Goal: Complete application form: Complete application form

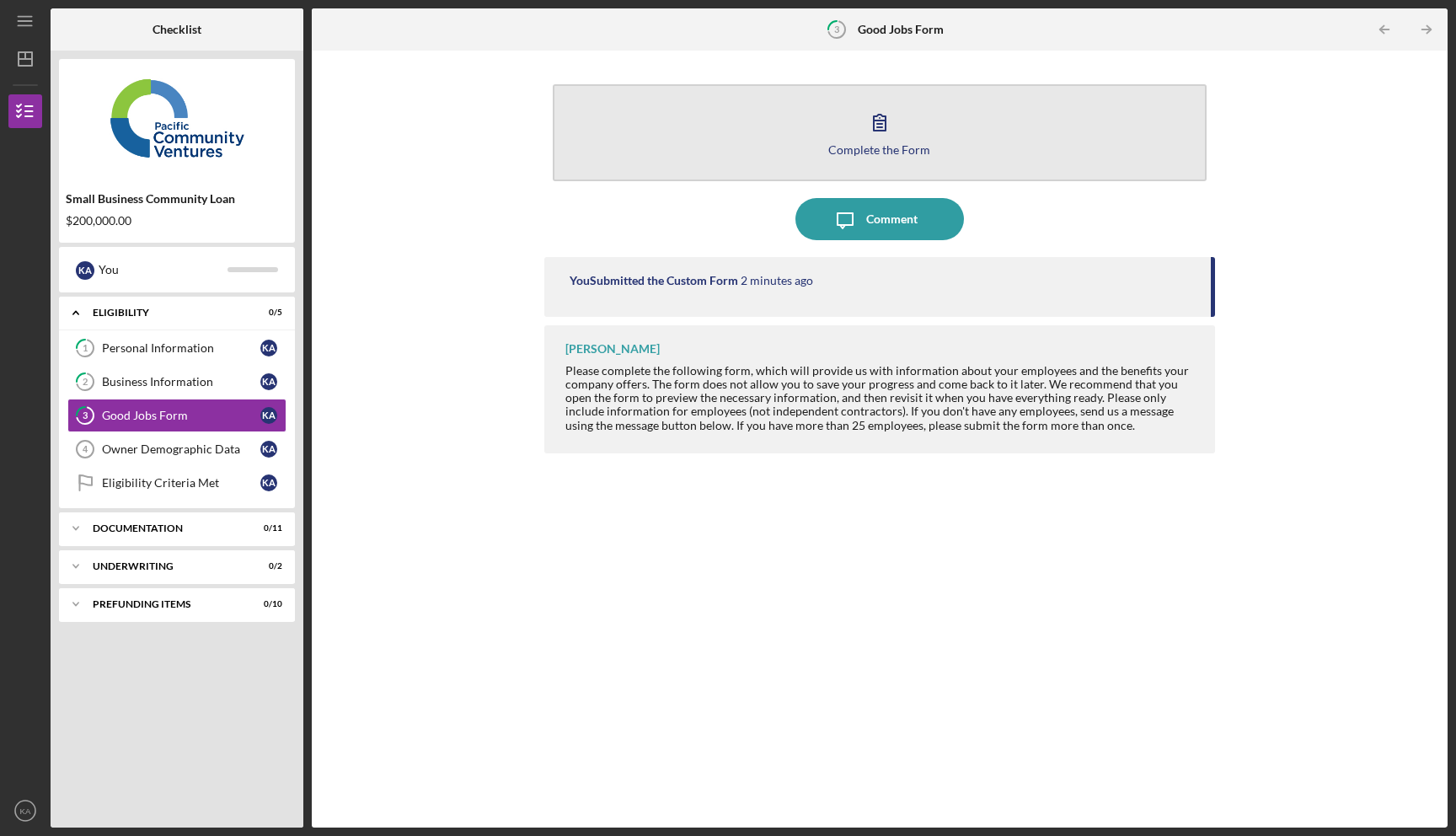
click at [873, 147] on div "Complete the Form" at bounding box center [878, 149] width 102 height 13
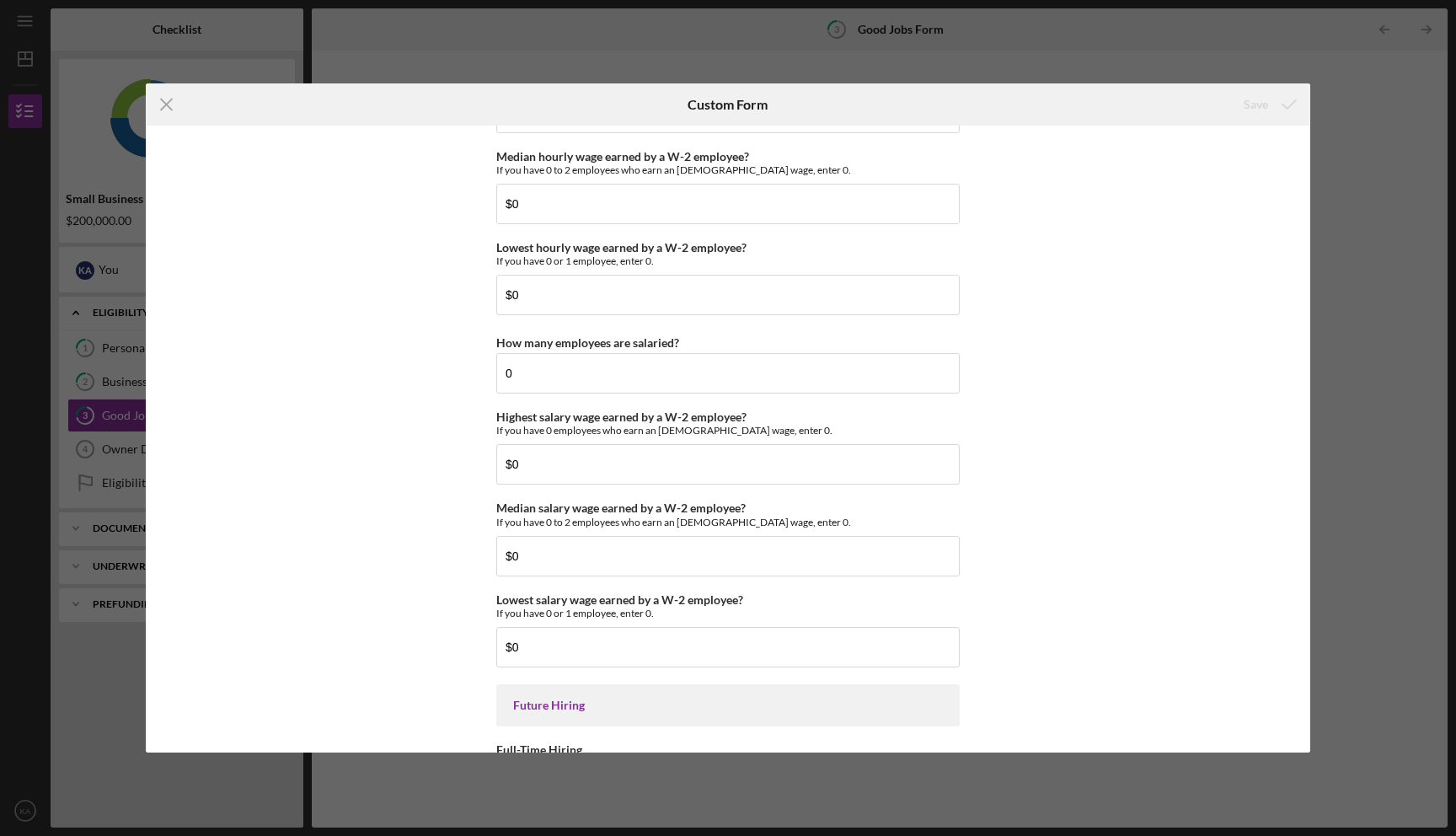
scroll to position [3621, 0]
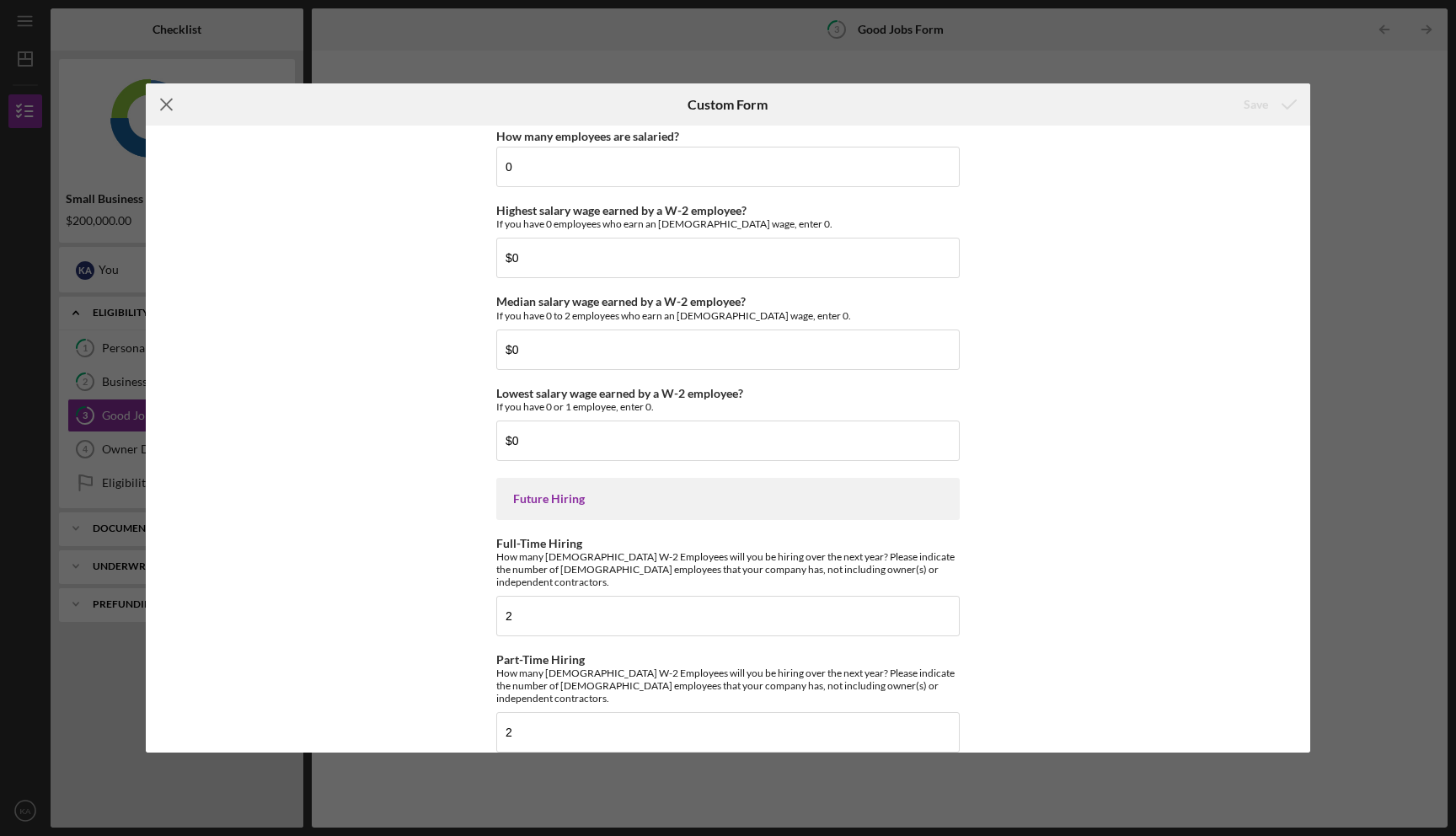
click at [168, 97] on icon "Icon/Menu Close" at bounding box center [166, 104] width 43 height 43
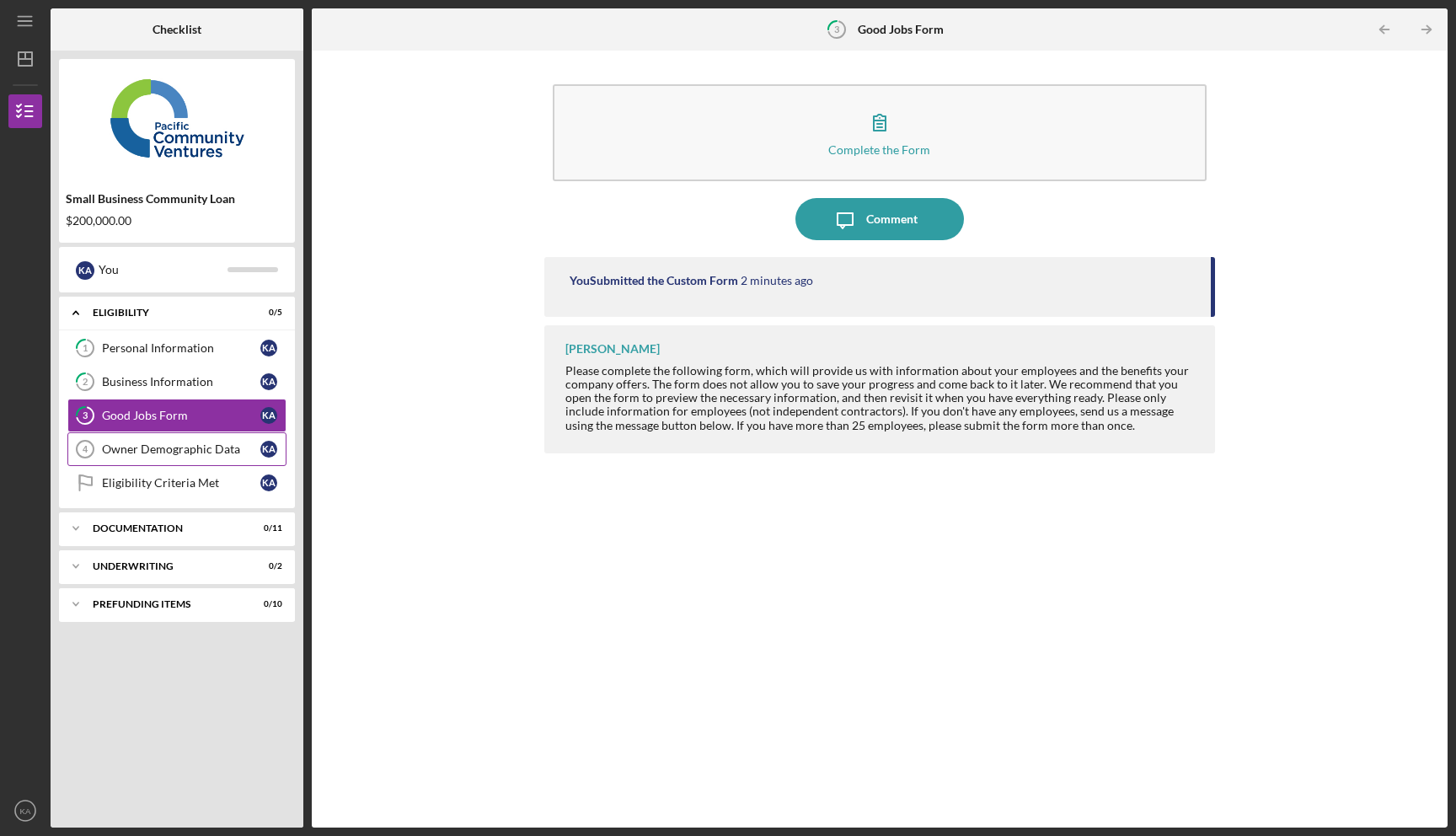
click at [173, 449] on div "Owner Demographic Data" at bounding box center [181, 449] width 158 height 14
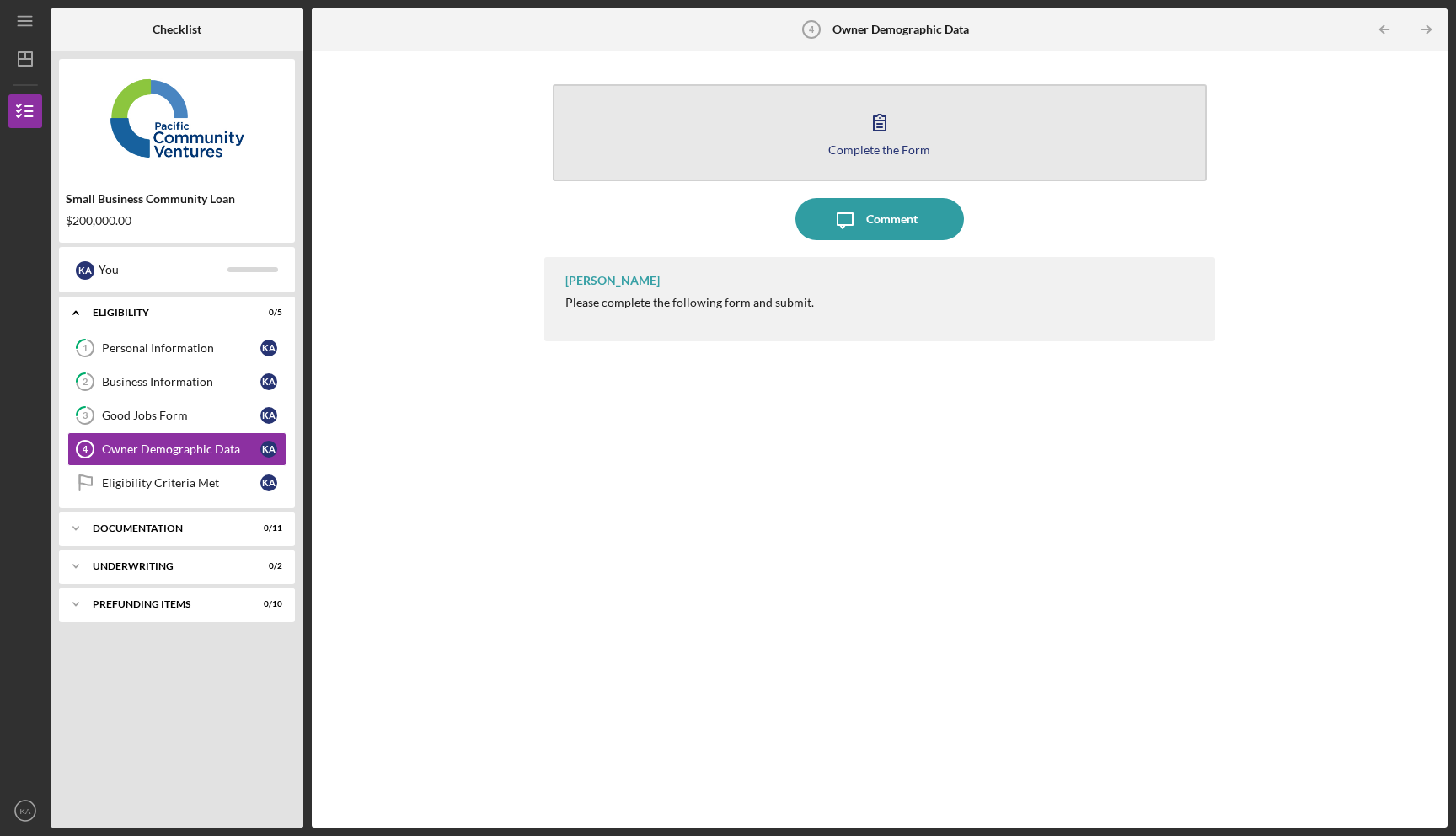
click at [725, 170] on button "Complete the Form Form" at bounding box center [880, 133] width 655 height 97
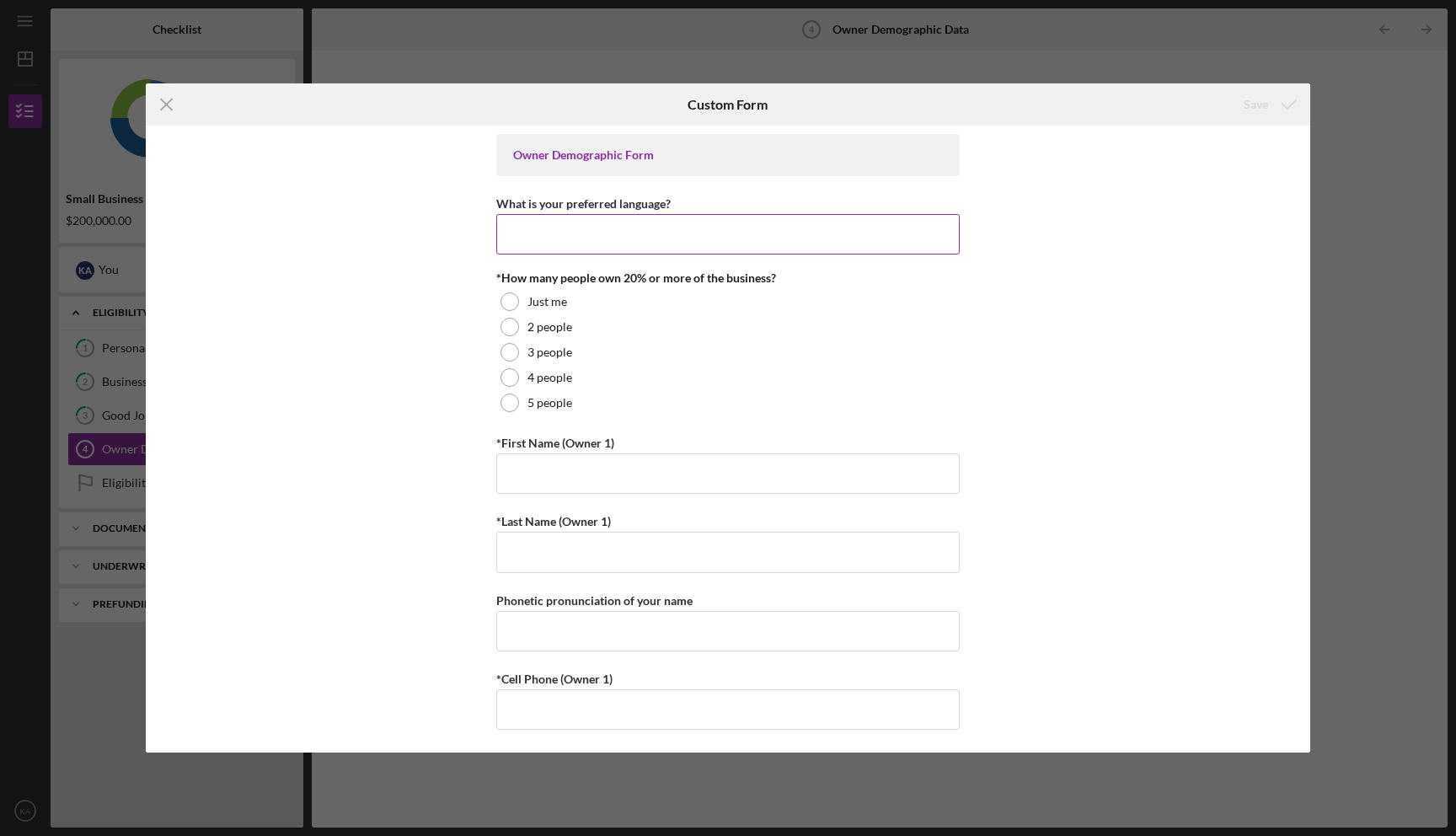
click at [691, 224] on input "What is your preferred language?" at bounding box center [728, 233] width 464 height 41
type input "English"
click at [555, 306] on label "Just me" at bounding box center [547, 302] width 40 height 14
click at [534, 474] on input "*First Name (Owner 1)" at bounding box center [728, 473] width 464 height 41
type input "Kaitlyn"
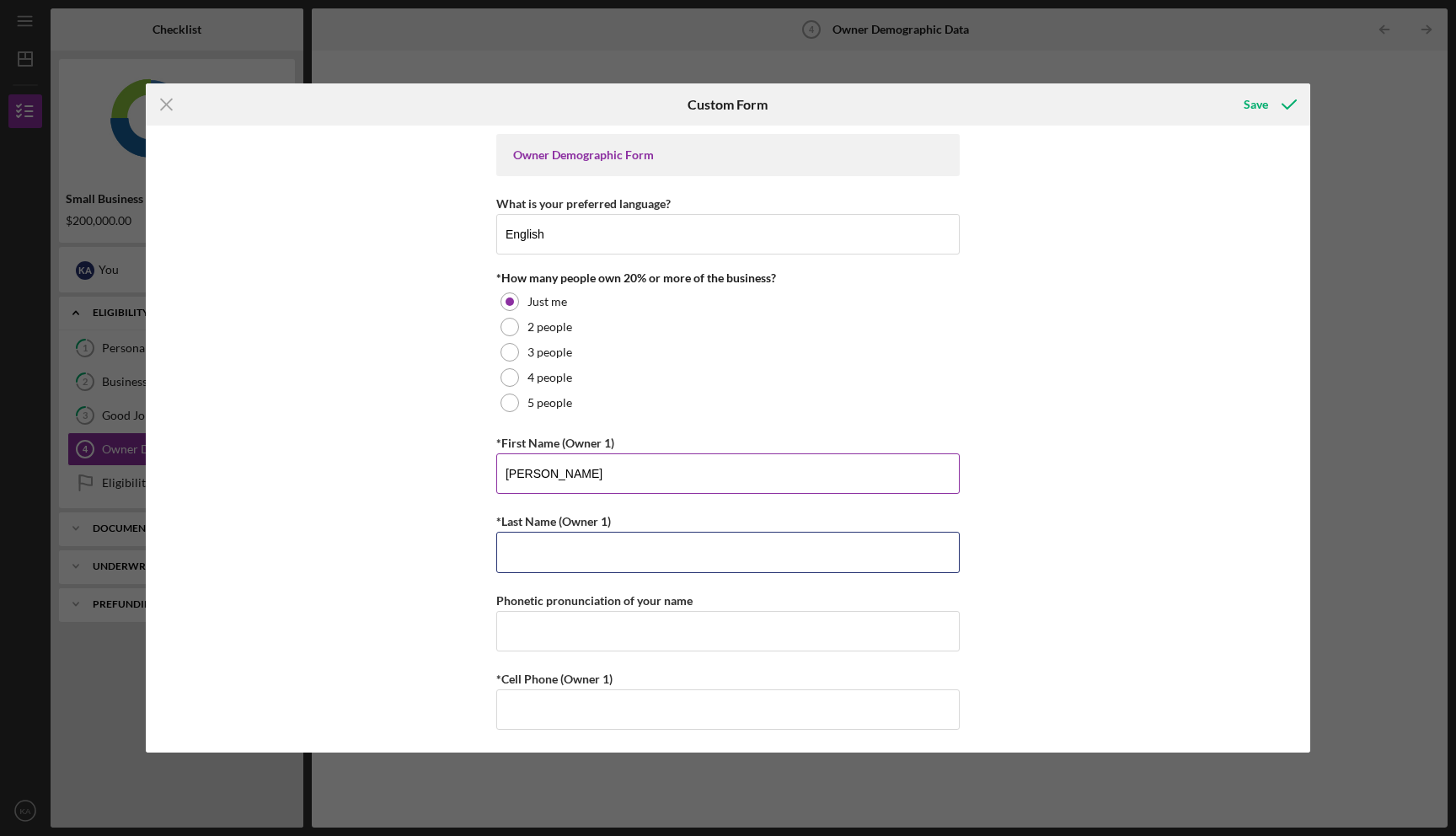
type input "Abee"
type input "4699372095"
type input "kaitlynabee2025@gmail.com"
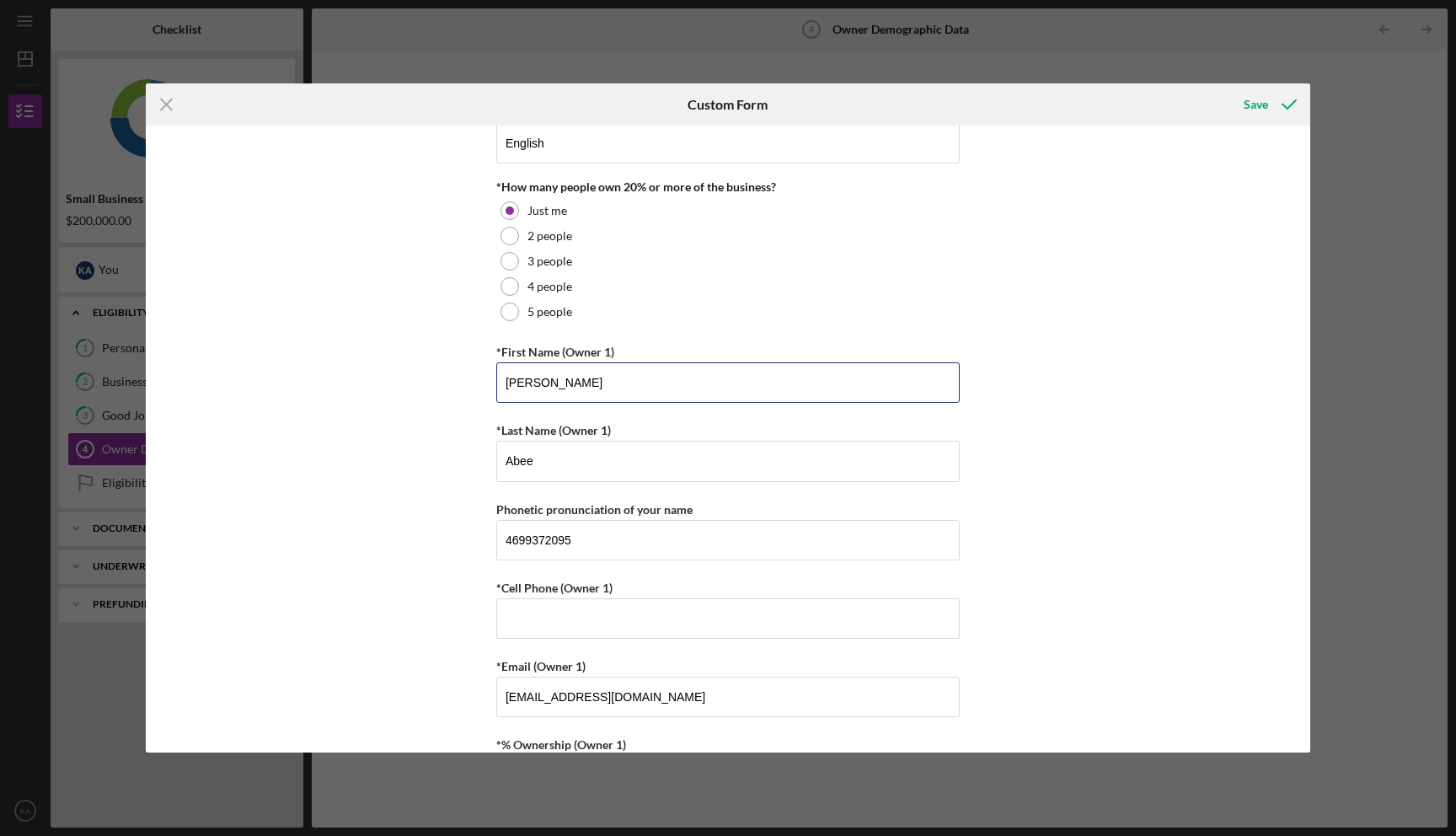
scroll to position [107, 0]
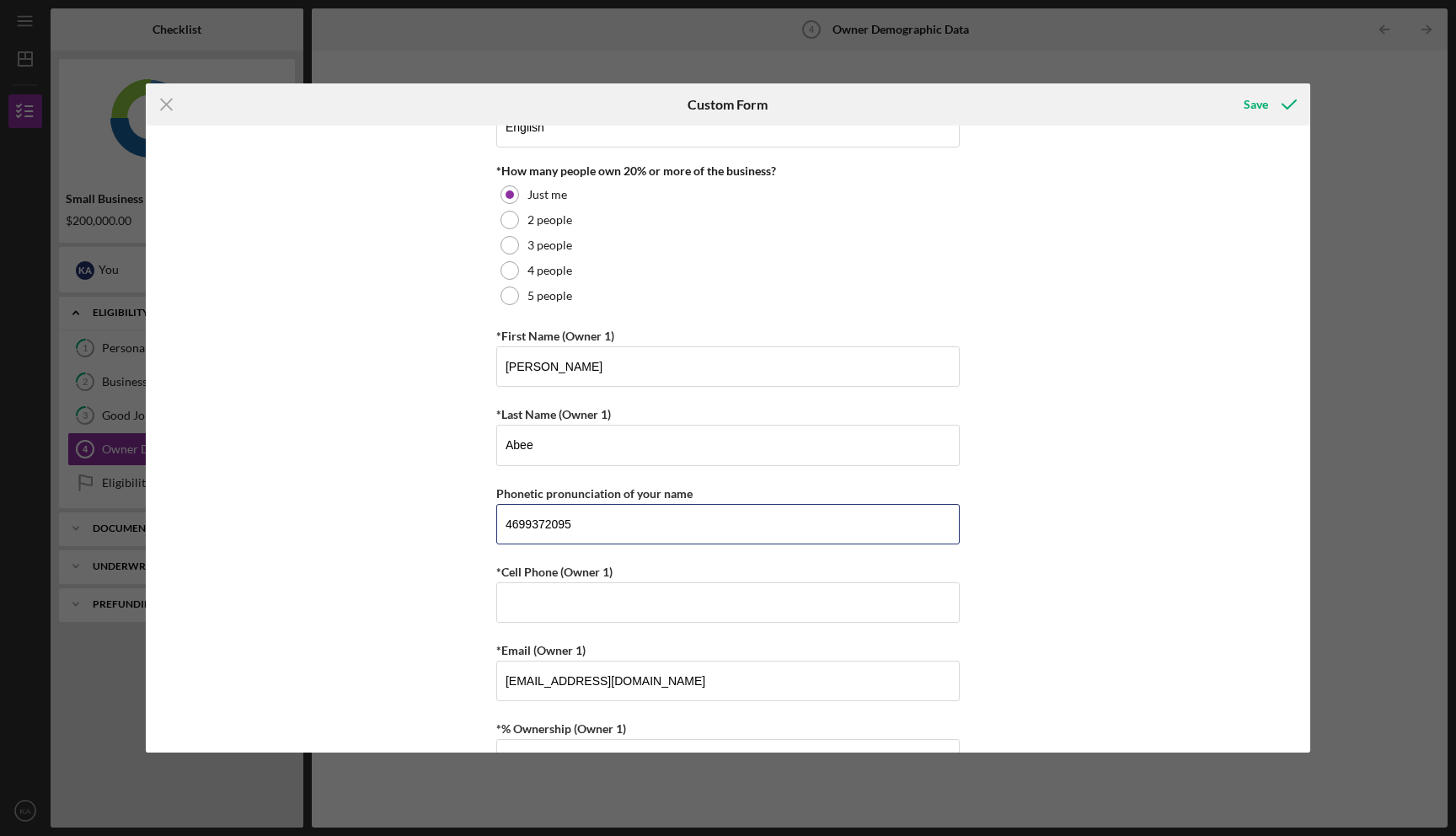
drag, startPoint x: 578, startPoint y: 519, endPoint x: 480, endPoint y: 519, distance: 98.0
click at [481, 519] on div "Owner Demographic Form What is your preferred language? English *How many peopl…" at bounding box center [727, 439] width 1164 height 627
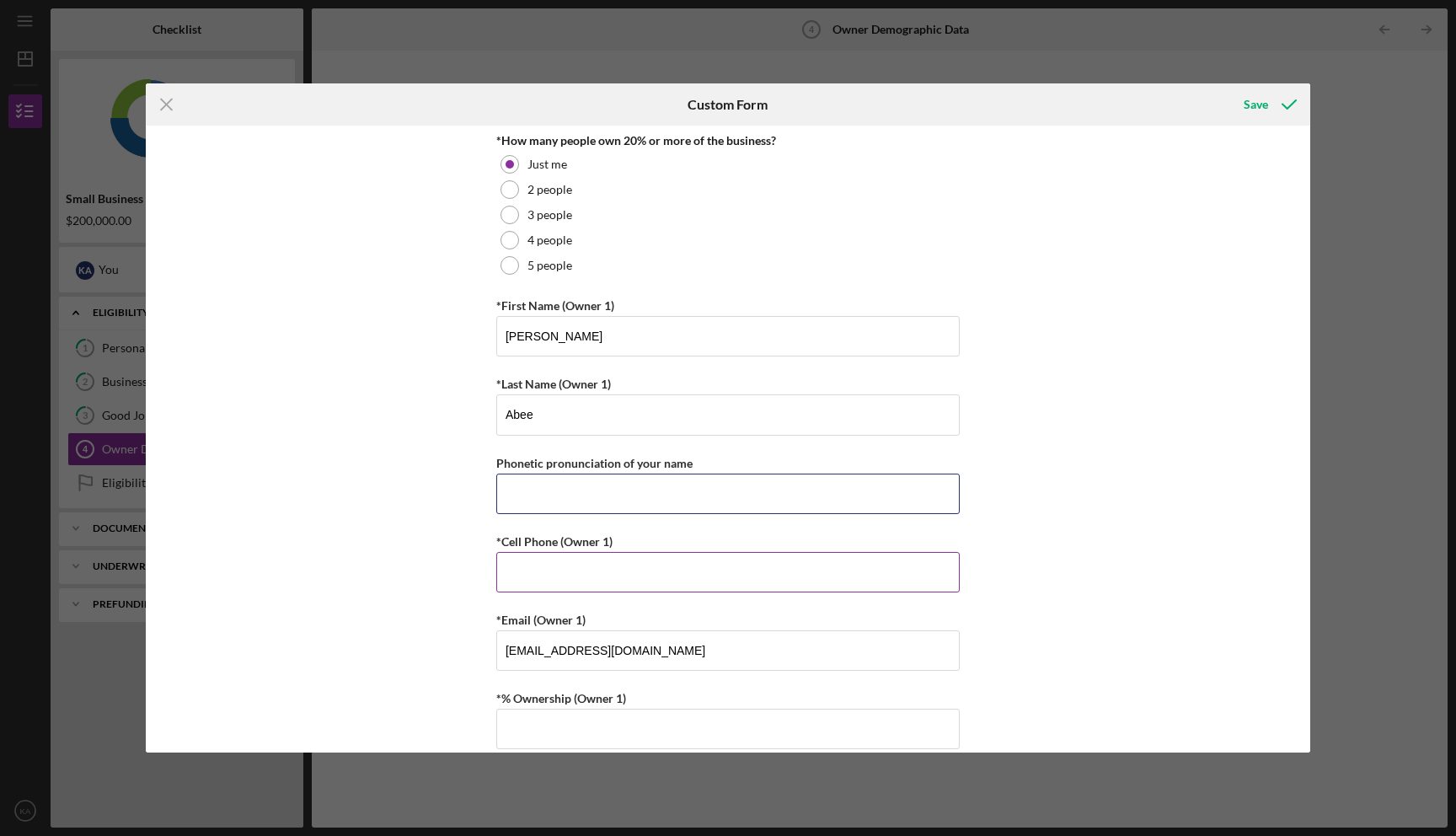
scroll to position [145, 0]
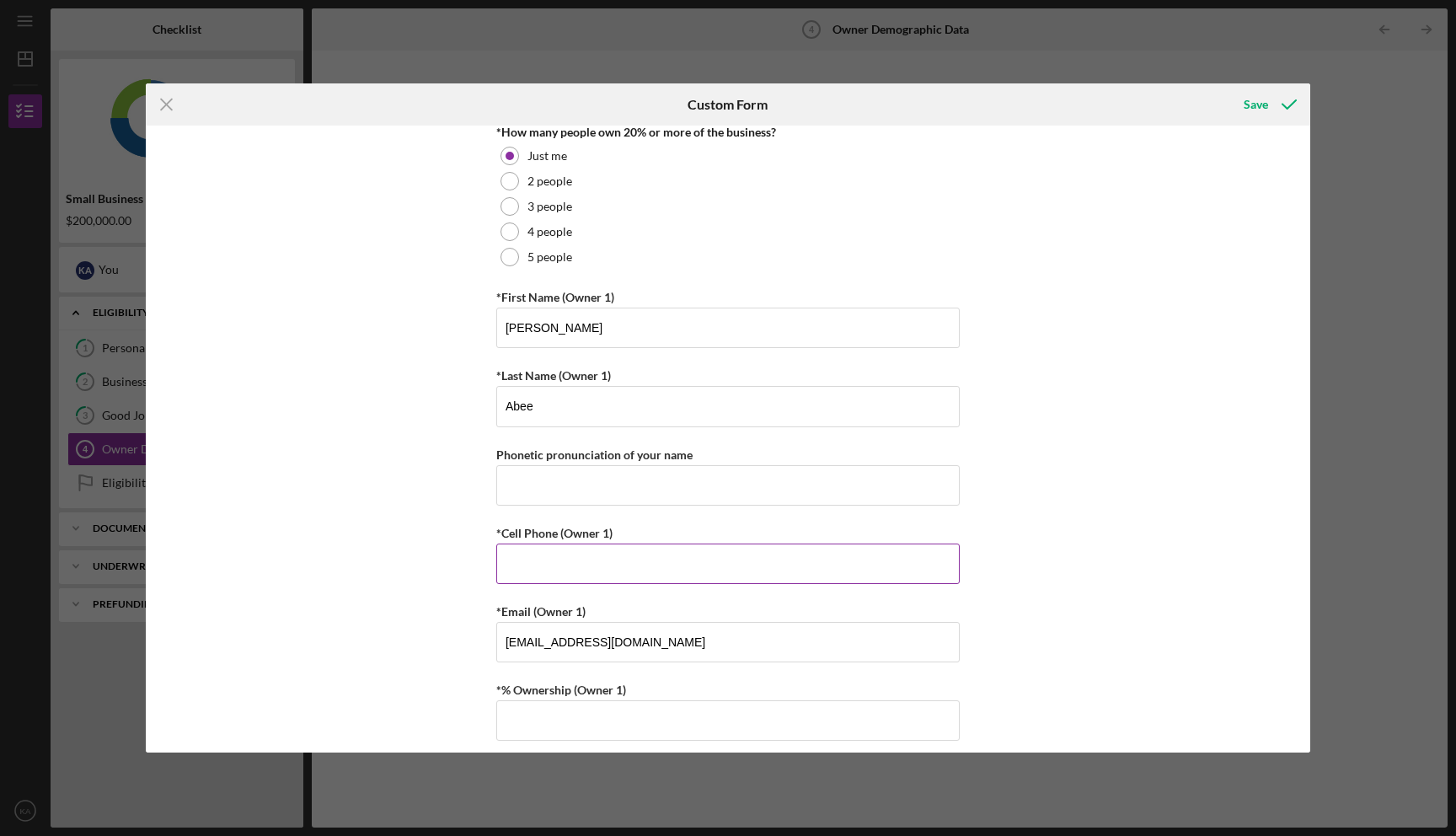
click at [549, 574] on input "*Cell Phone (Owner 1)" at bounding box center [728, 563] width 464 height 41
type input "(469) 937-2095"
type input "4699372095"
click at [597, 483] on input "4699372095" at bounding box center [728, 485] width 464 height 41
drag, startPoint x: 590, startPoint y: 483, endPoint x: 456, endPoint y: 483, distance: 134.0
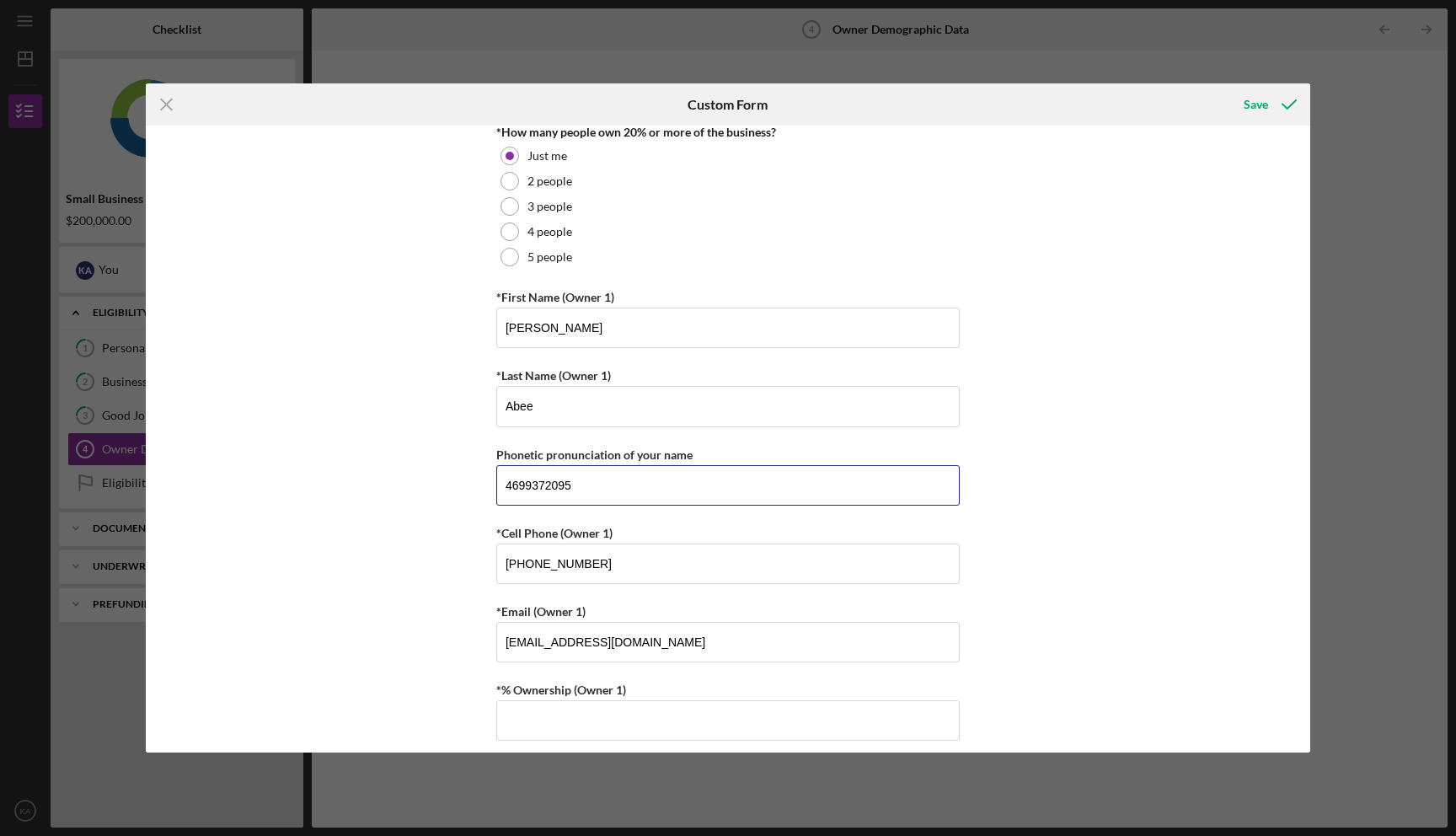
click at [456, 483] on div "Owner Demographic Form What is your preferred language? English *How many peopl…" at bounding box center [727, 439] width 1164 height 627
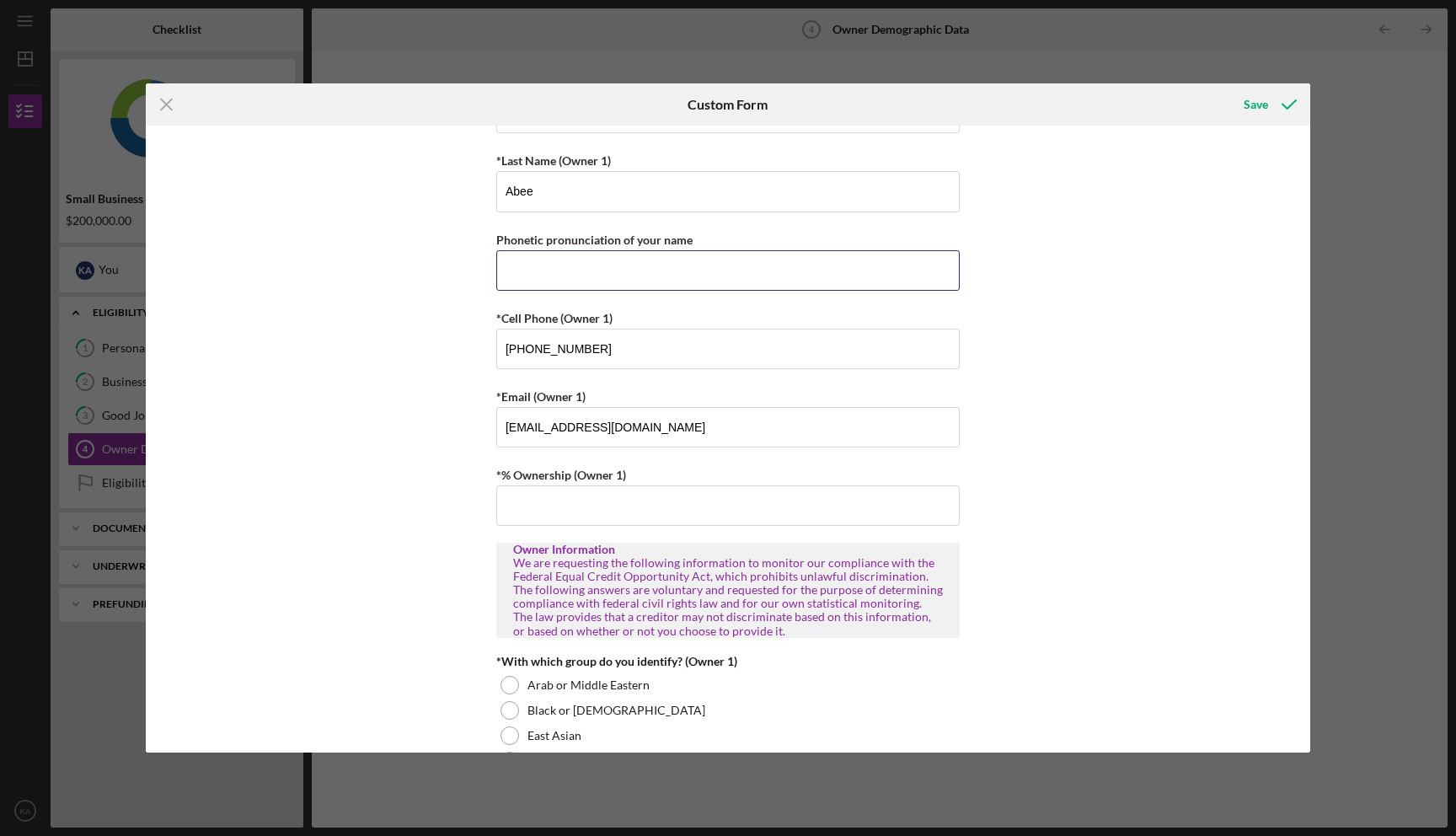
scroll to position [377, 0]
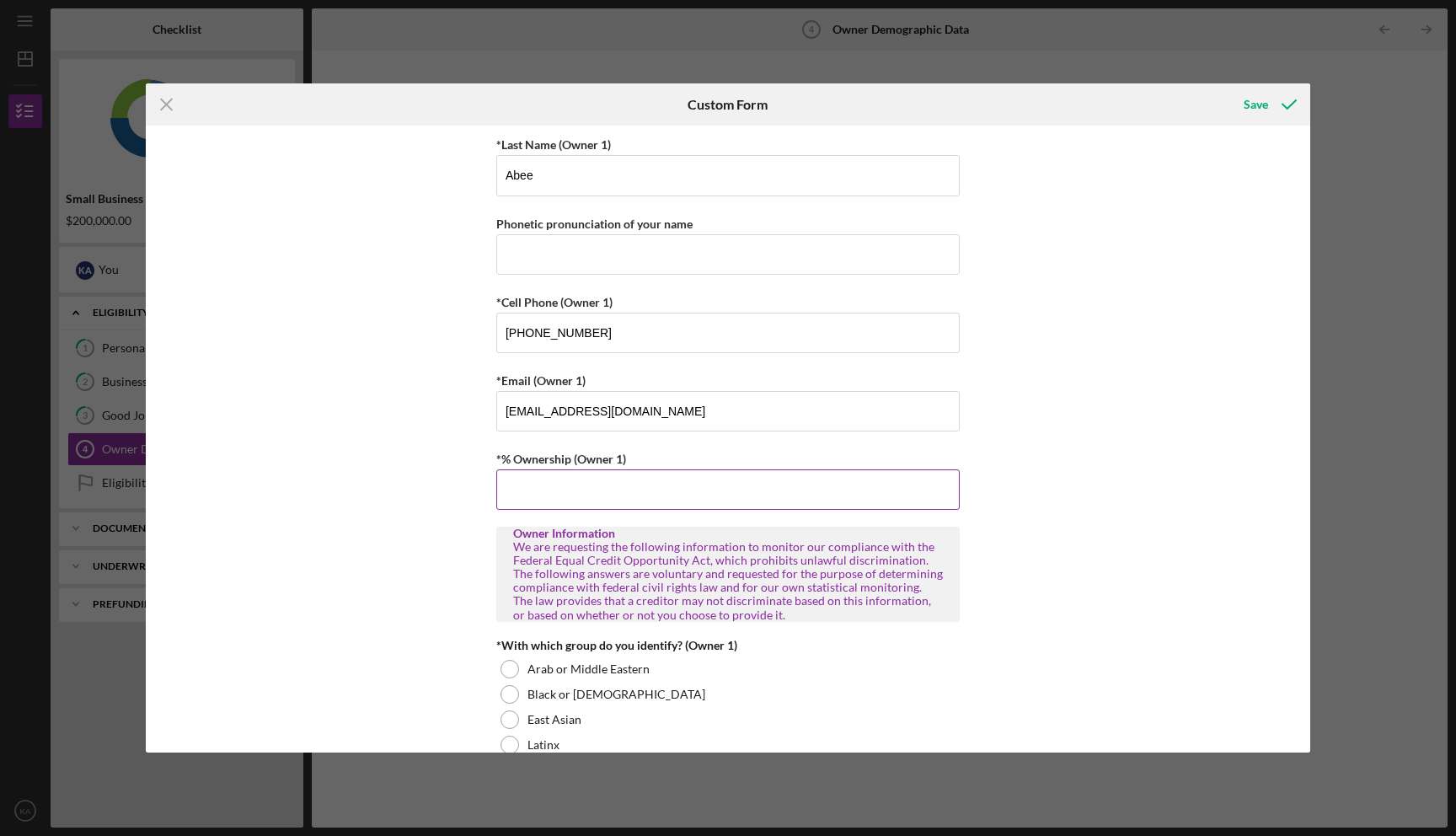
click at [514, 504] on input "*% Ownership (Owner 1)" at bounding box center [728, 489] width 464 height 41
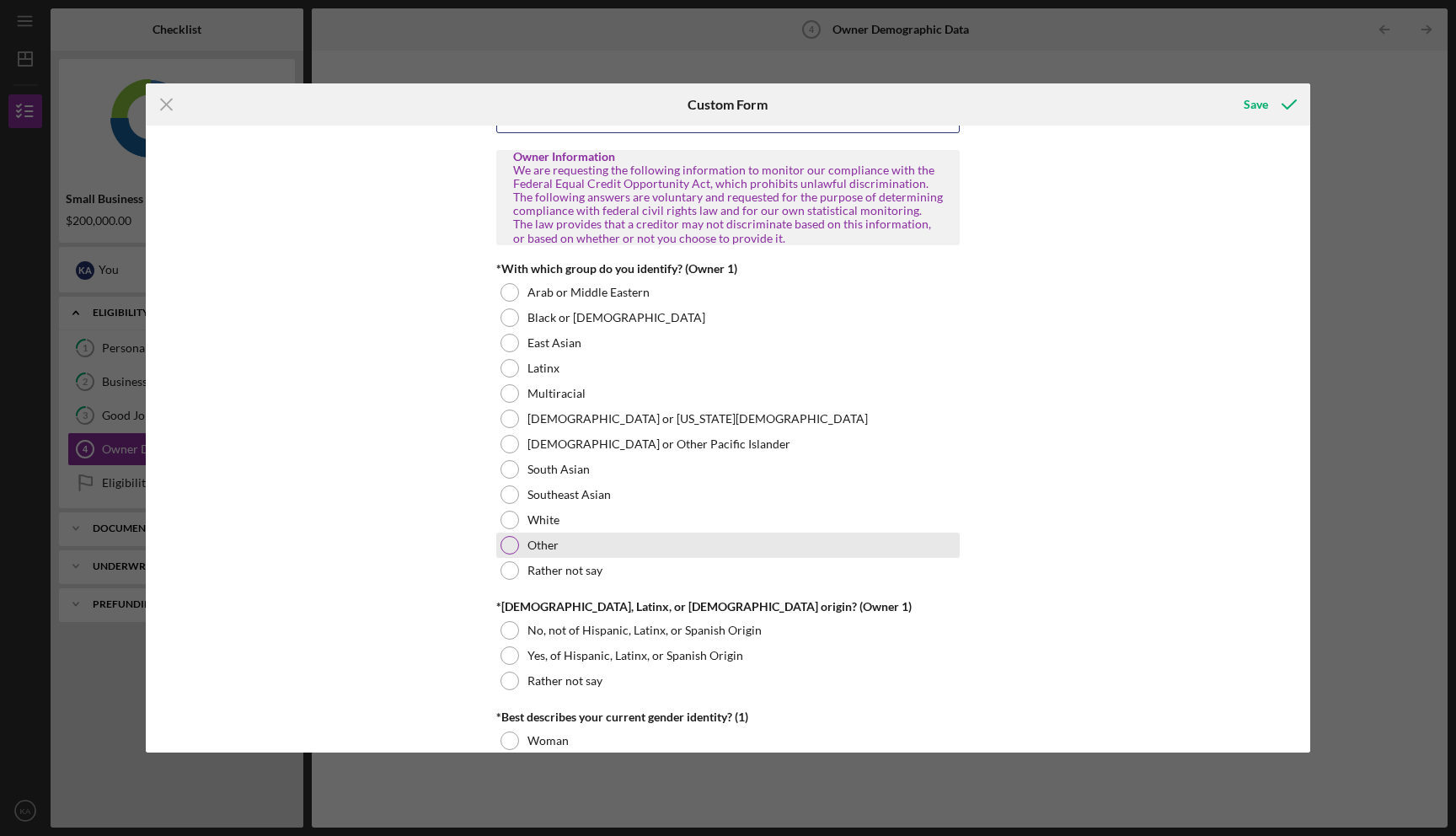
scroll to position [757, 0]
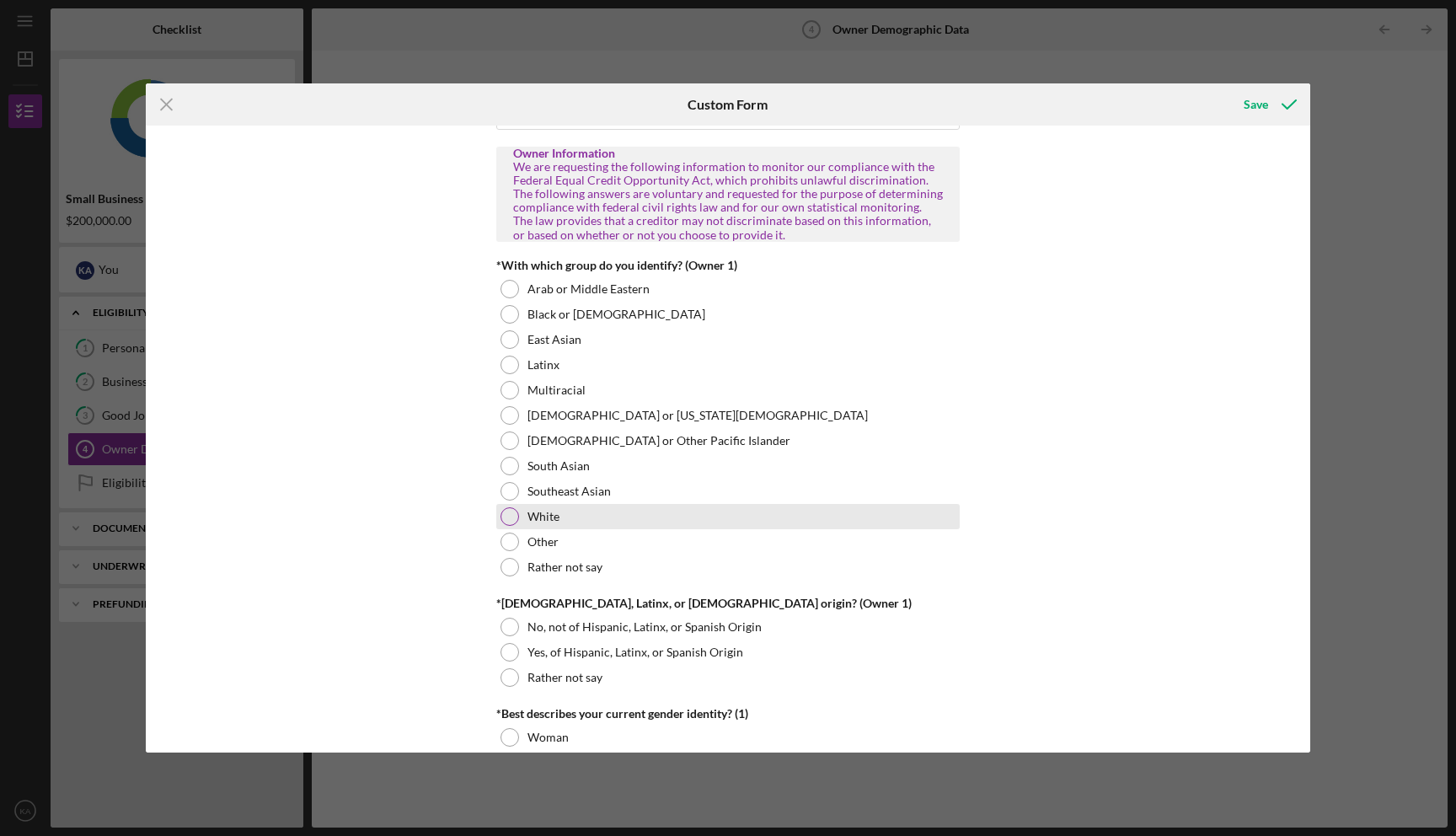
type input "100.00000%"
click at [514, 516] on div at bounding box center [509, 516] width 19 height 19
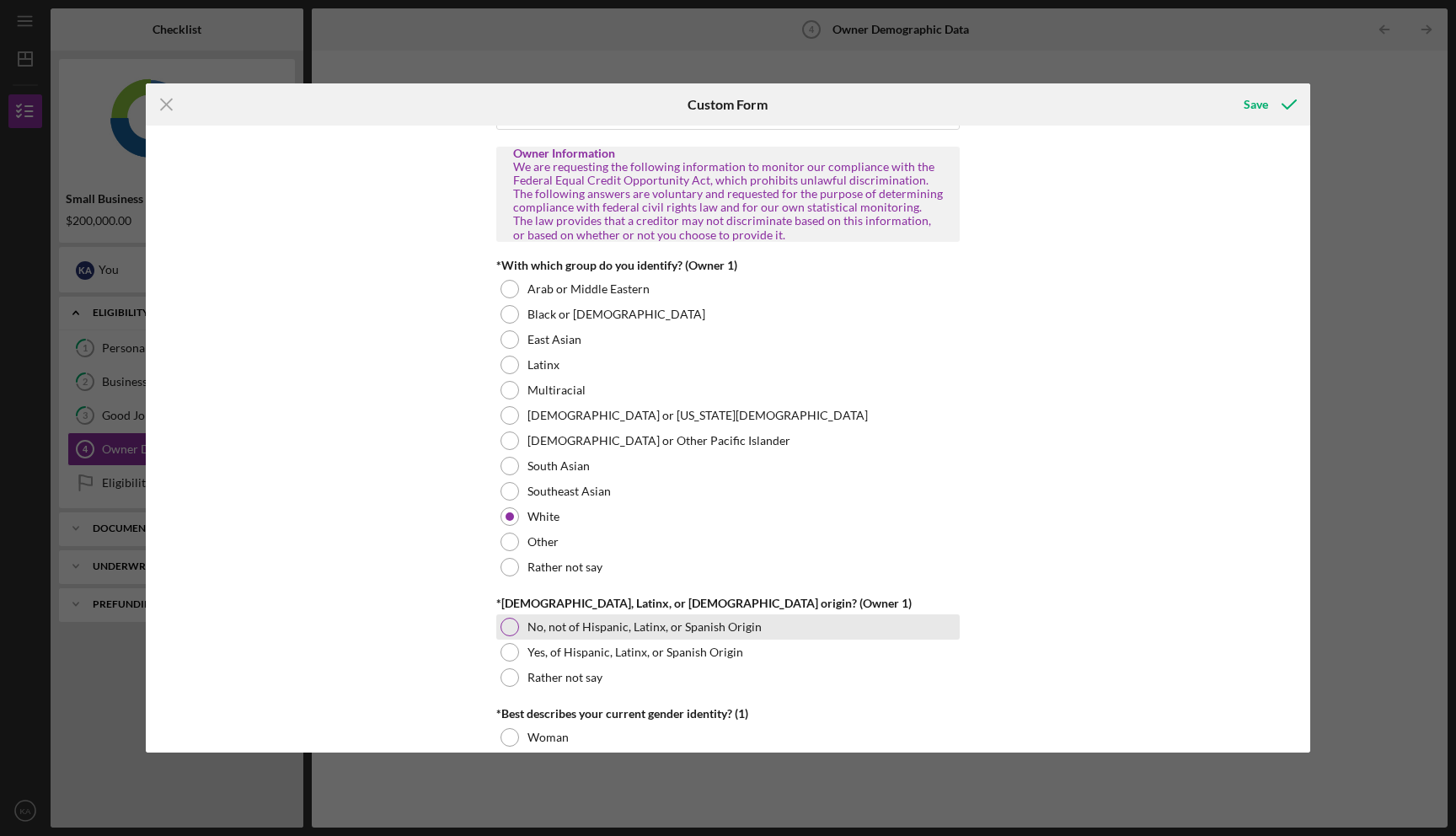
click at [513, 622] on div at bounding box center [509, 626] width 19 height 19
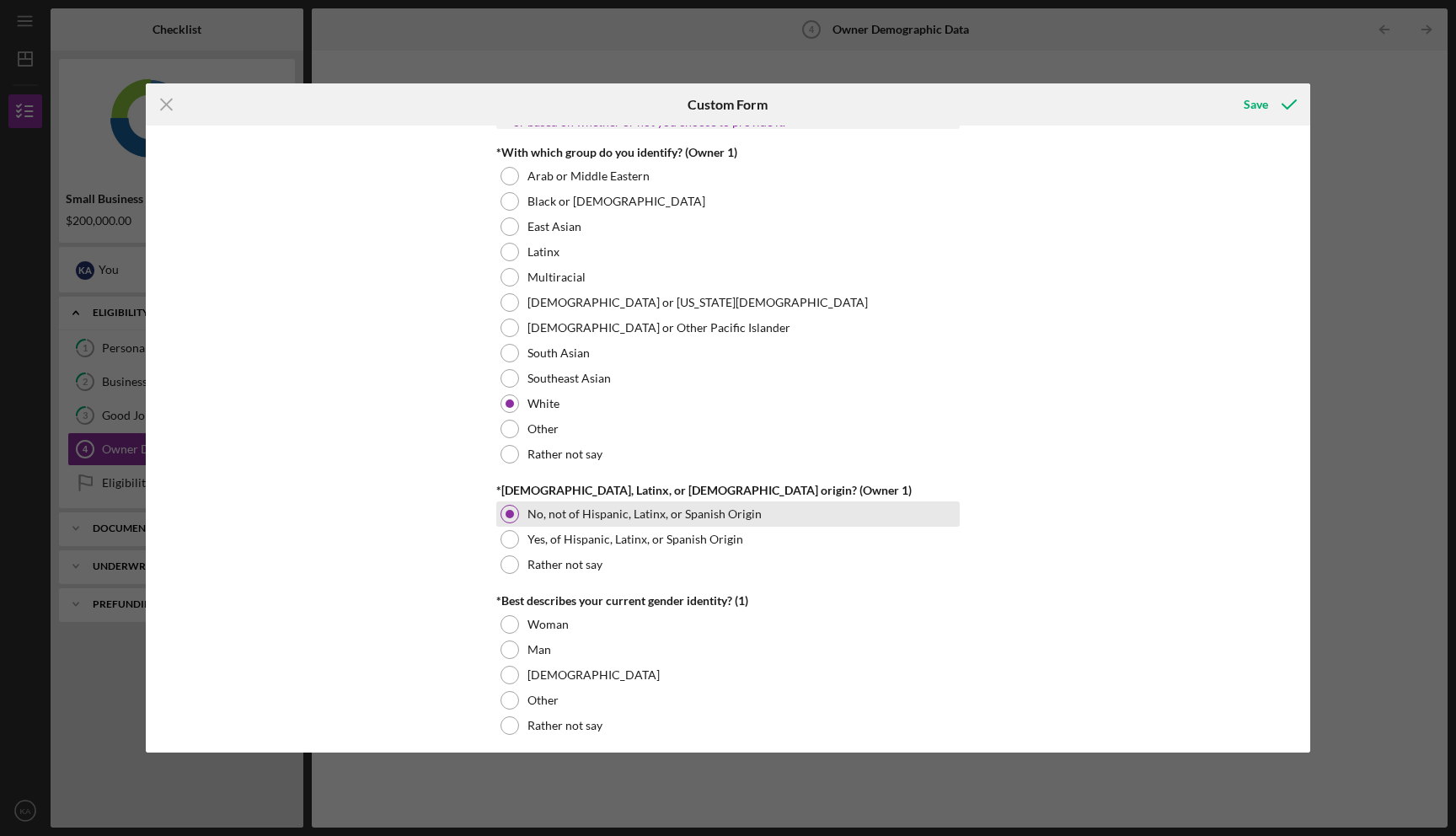
scroll to position [877, 0]
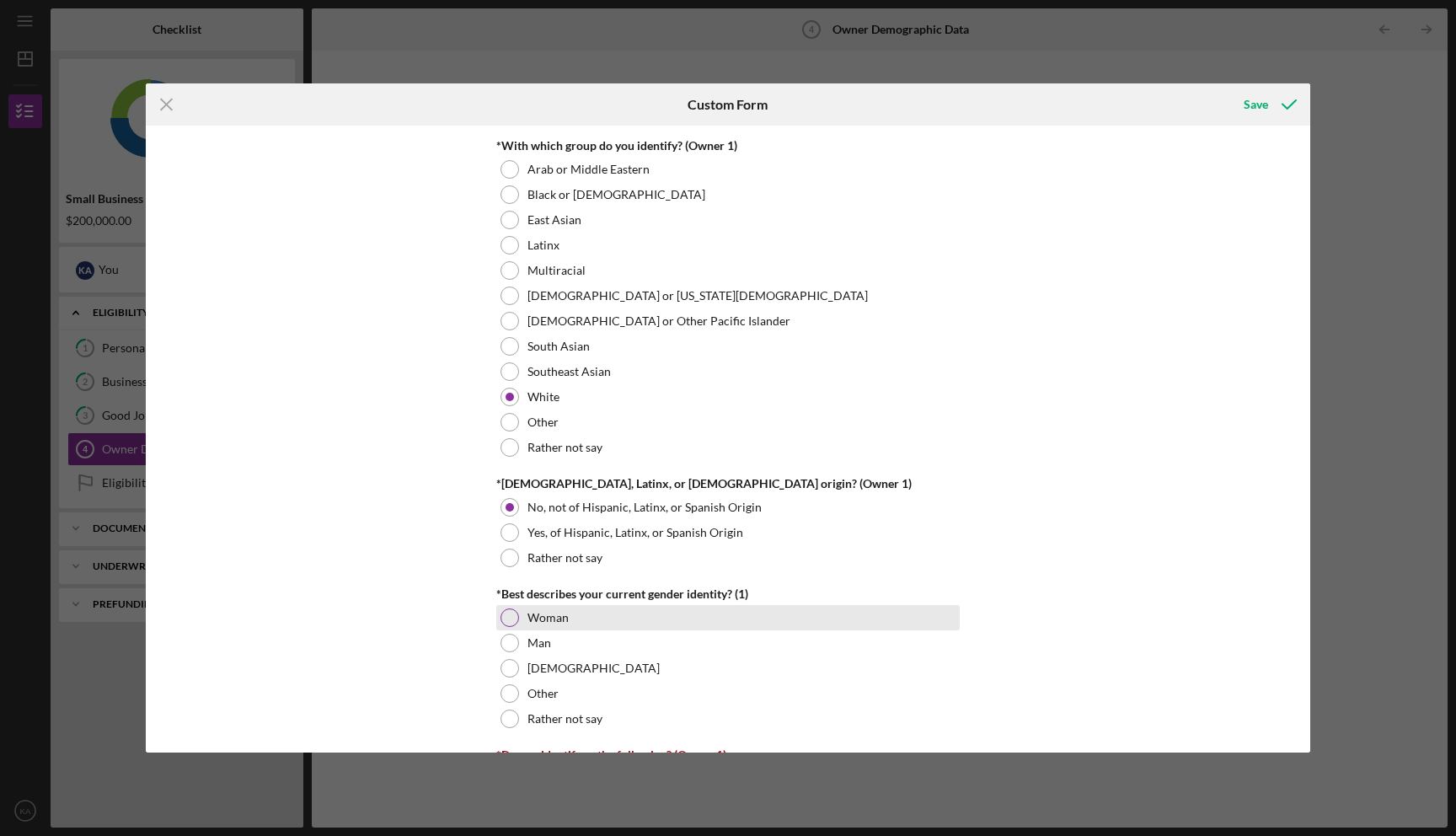
click at [508, 622] on div at bounding box center [509, 617] width 19 height 19
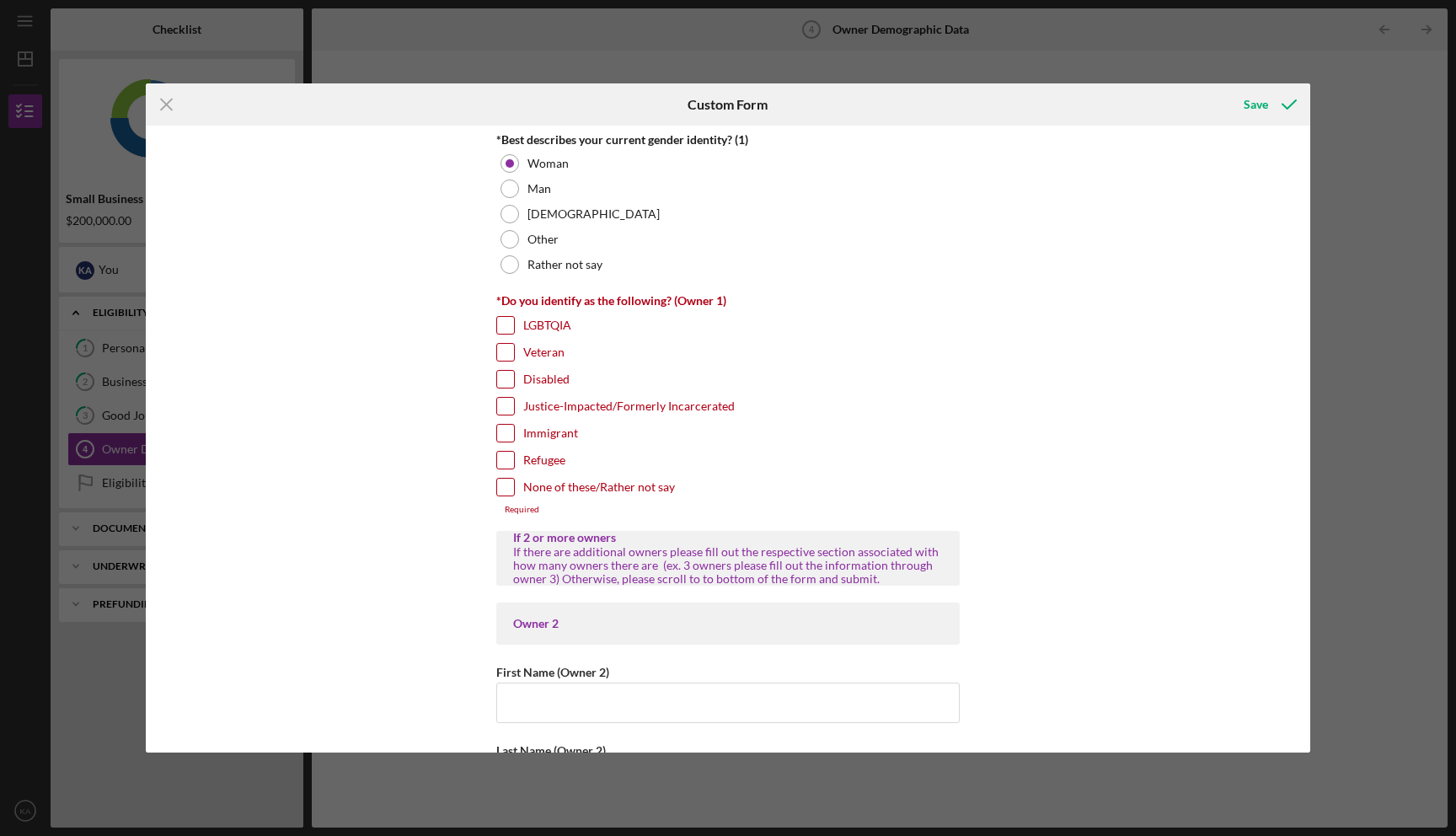
scroll to position [1338, 0]
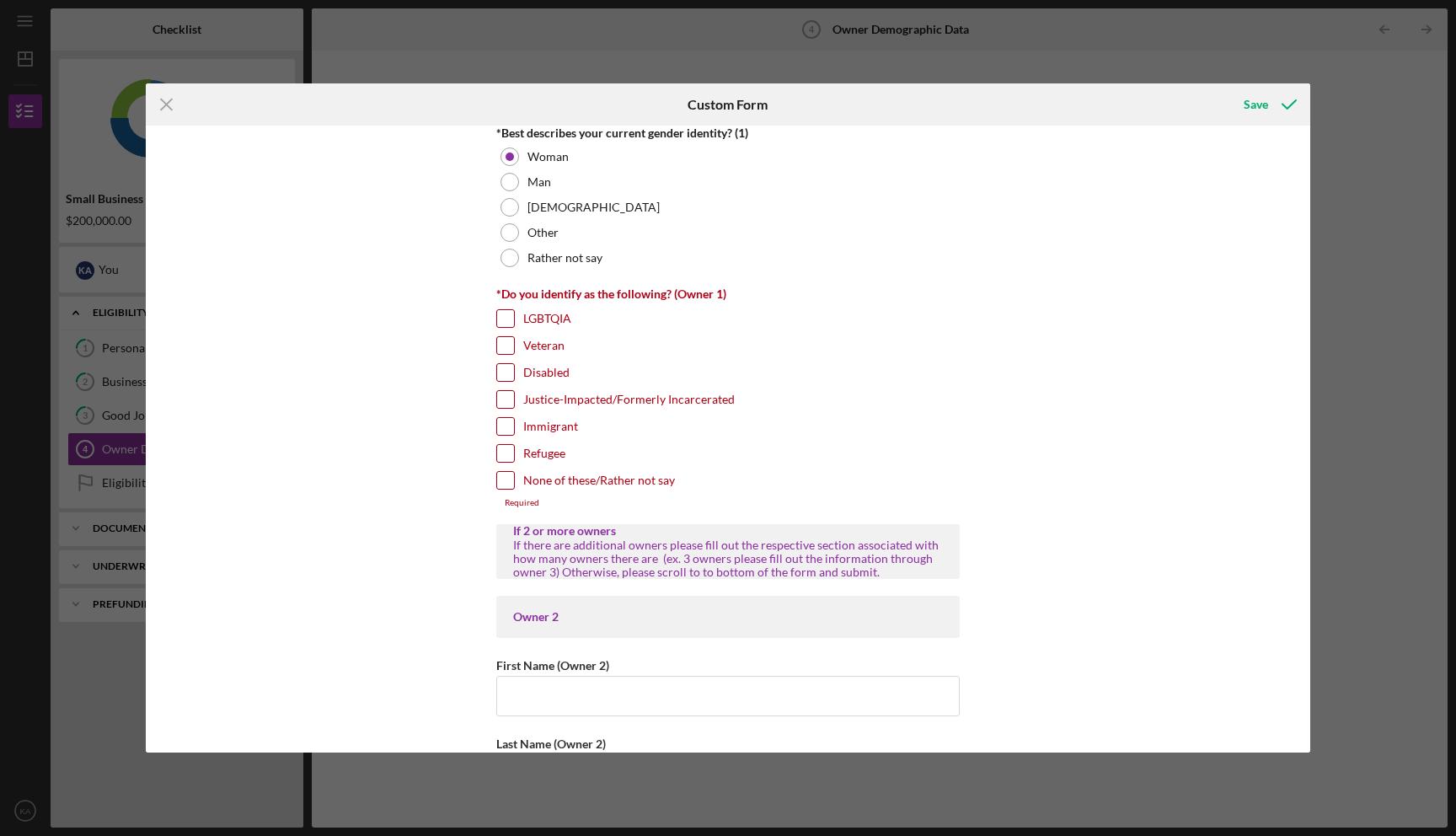
click at [503, 481] on input "None of these/Rather not say" at bounding box center [505, 480] width 17 height 17
checkbox input "true"
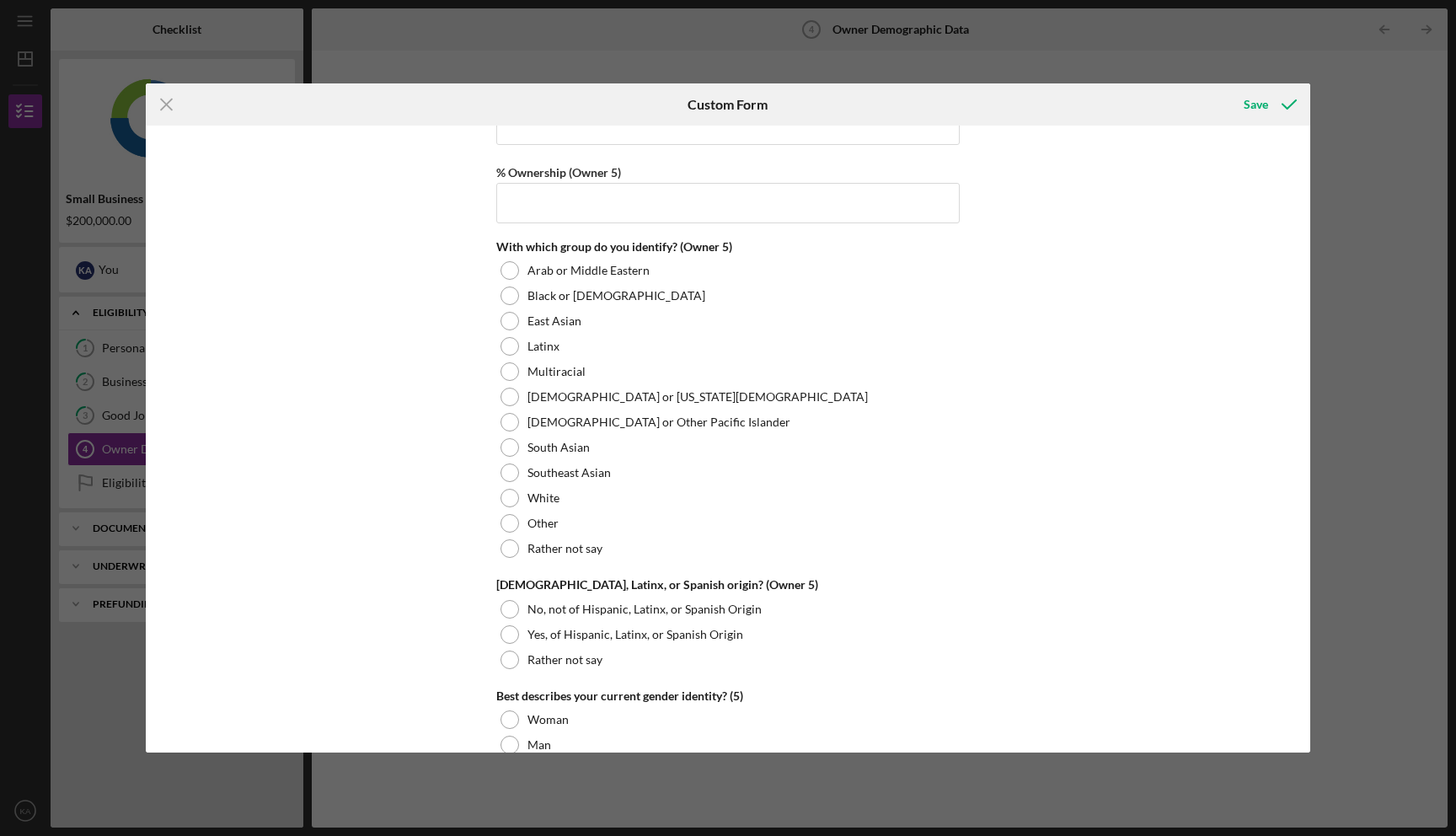
scroll to position [6333, 0]
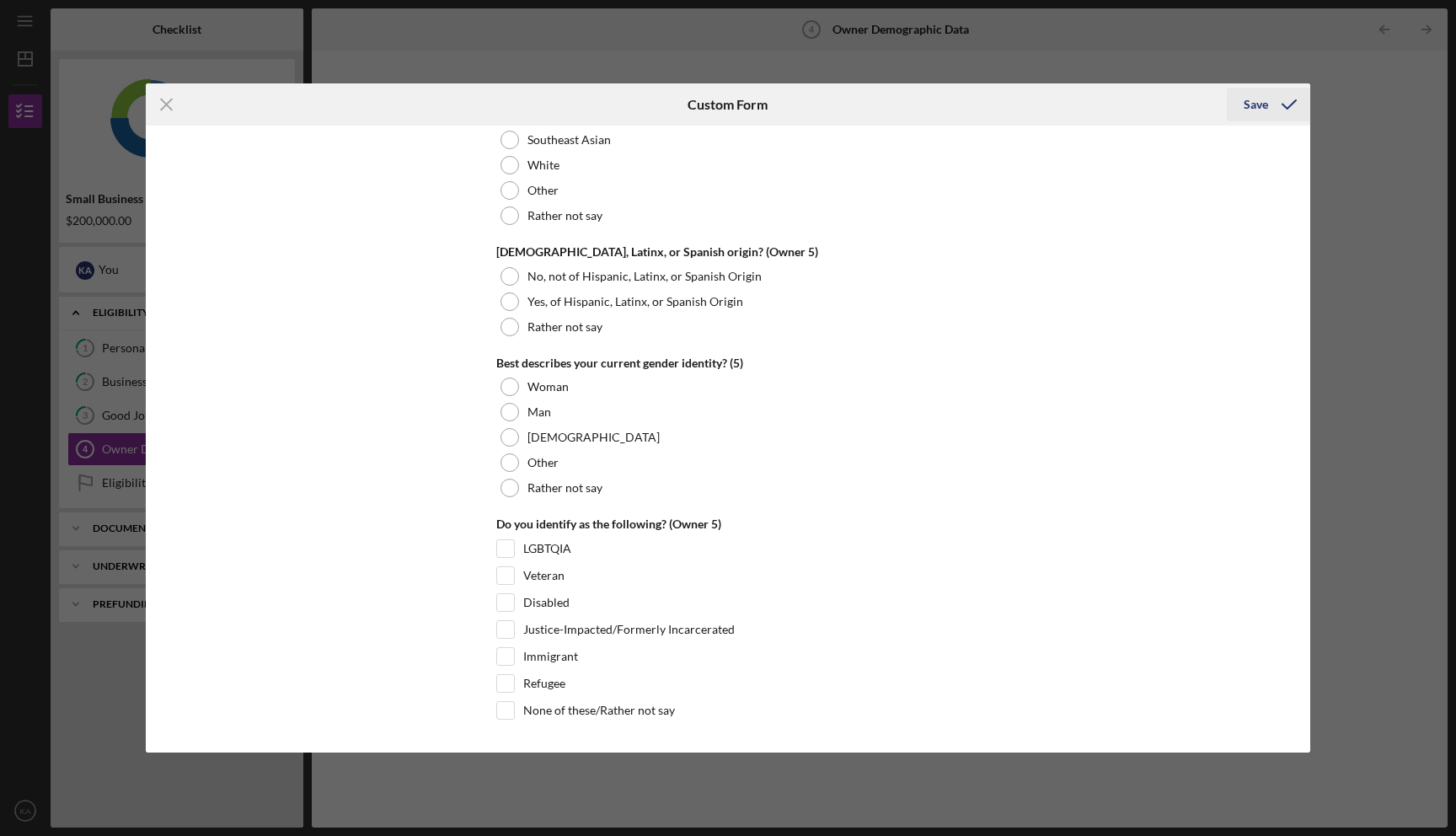
click at [1262, 102] on div "Save" at bounding box center [1255, 105] width 25 height 34
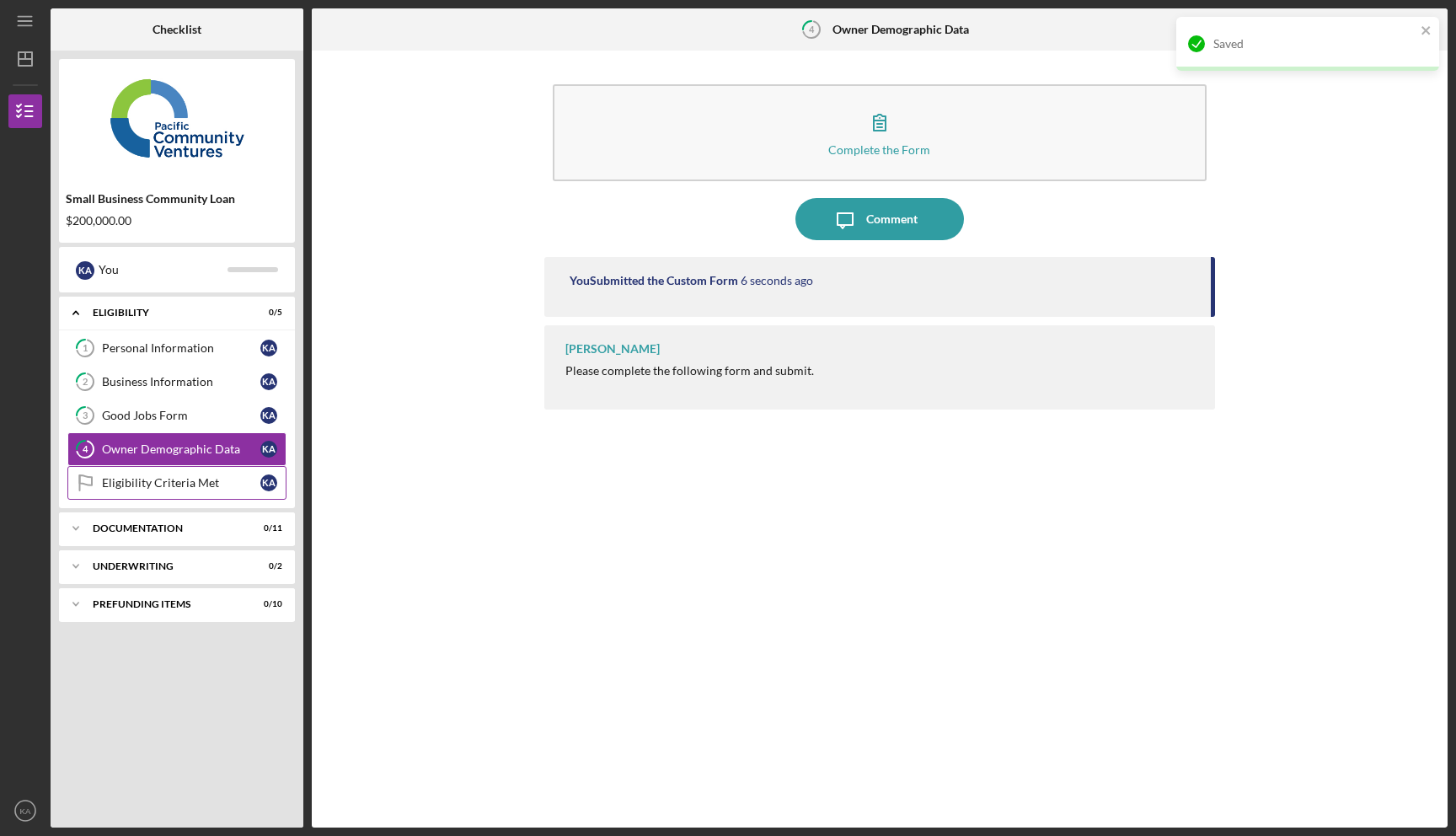
click at [164, 480] on div "Eligibility Criteria Met" at bounding box center [181, 483] width 158 height 14
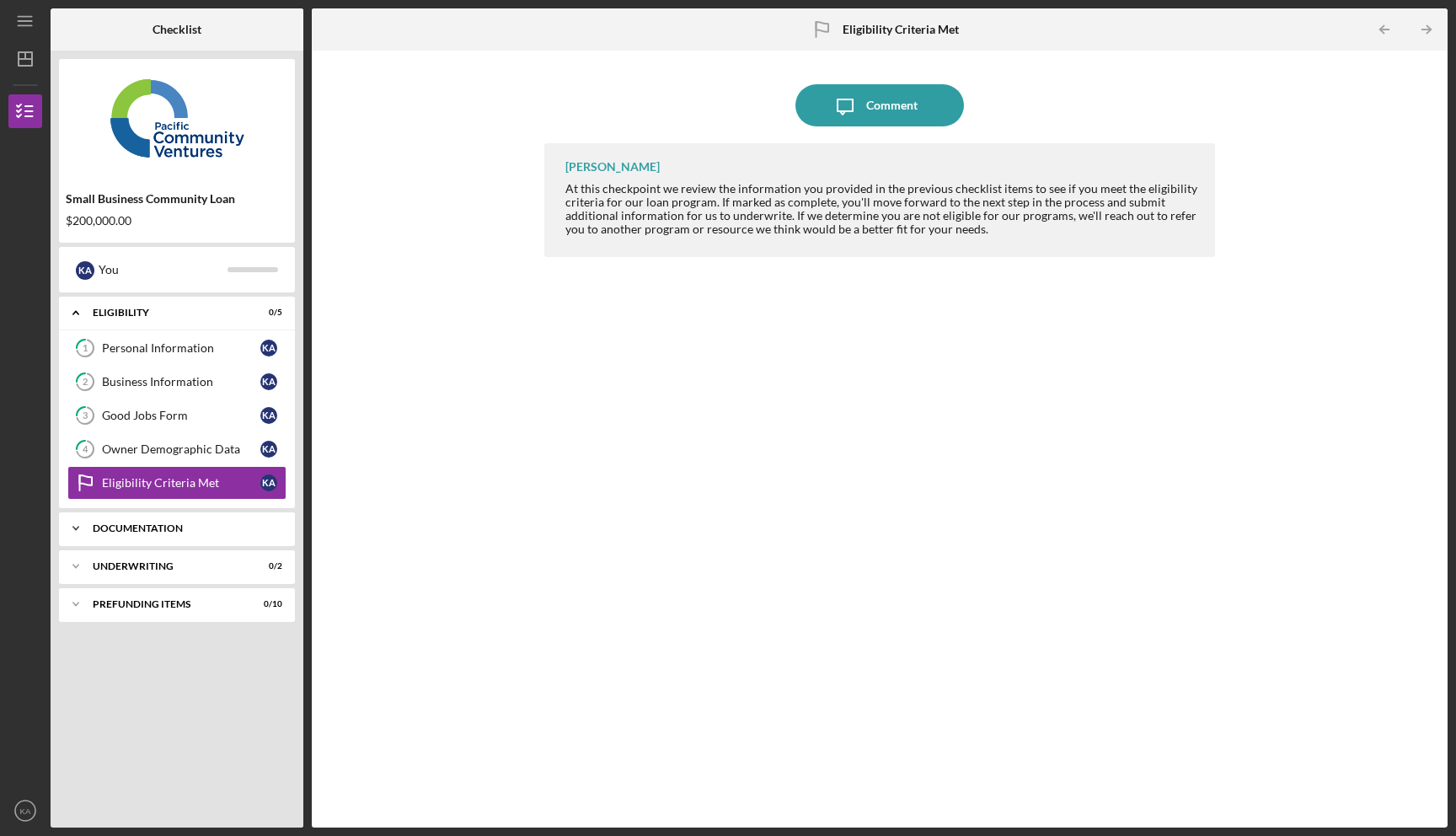
click at [197, 538] on div "Icon/Expander Documentation 0 / 11" at bounding box center [177, 528] width 236 height 34
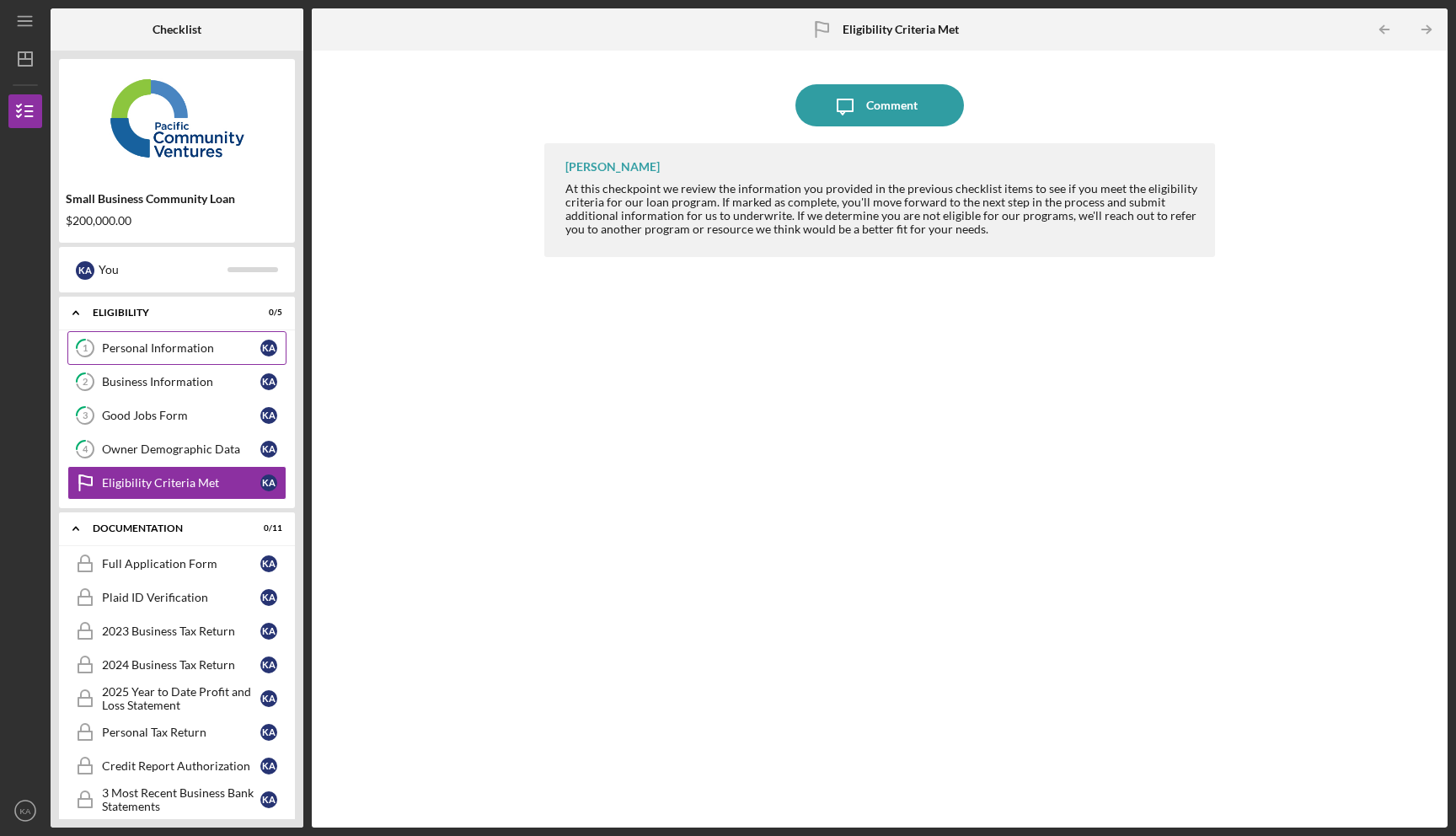
click at [228, 353] on div "Personal Information" at bounding box center [181, 348] width 158 height 14
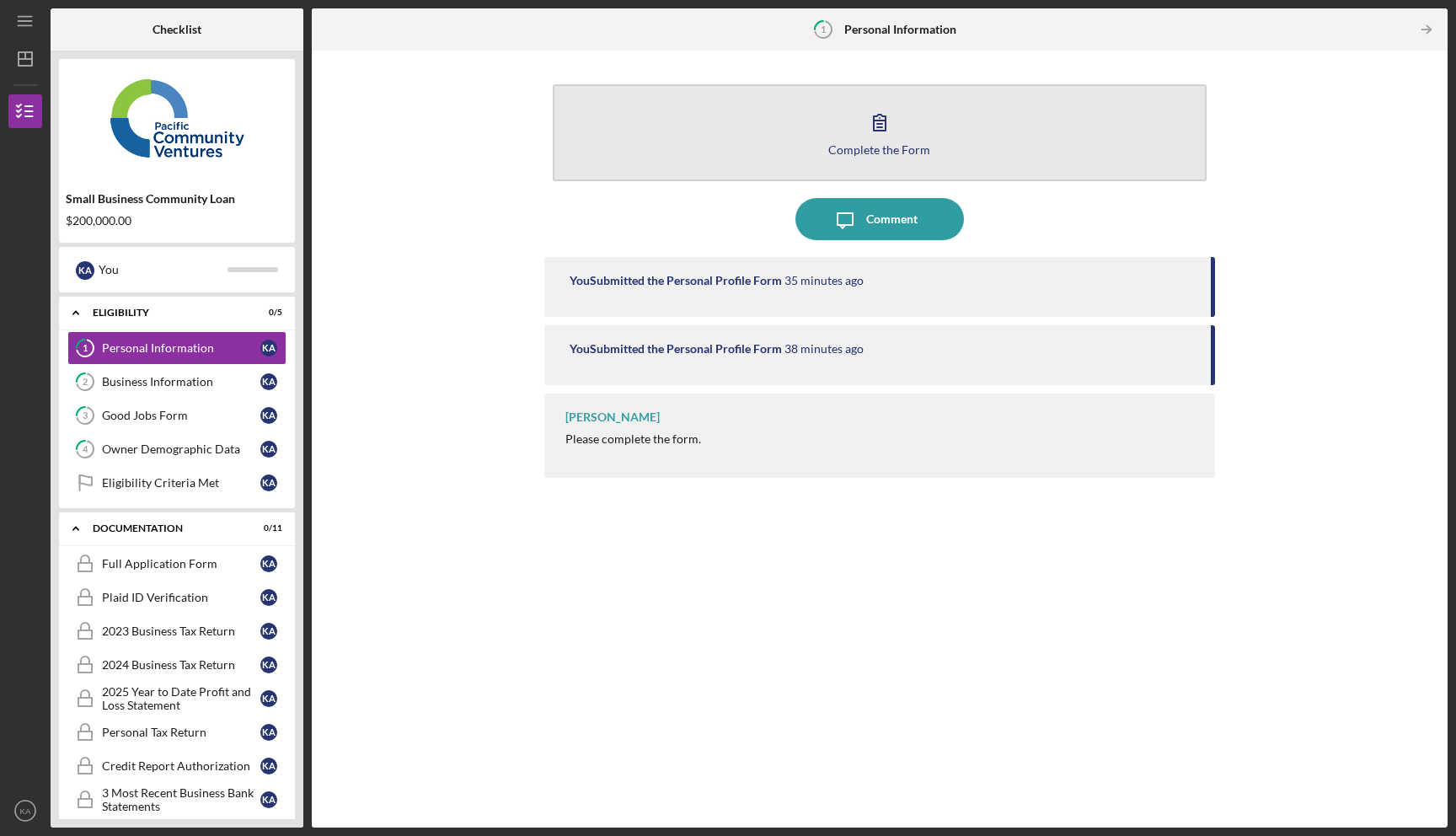
click at [749, 135] on button "Complete the Form Form" at bounding box center [880, 133] width 655 height 97
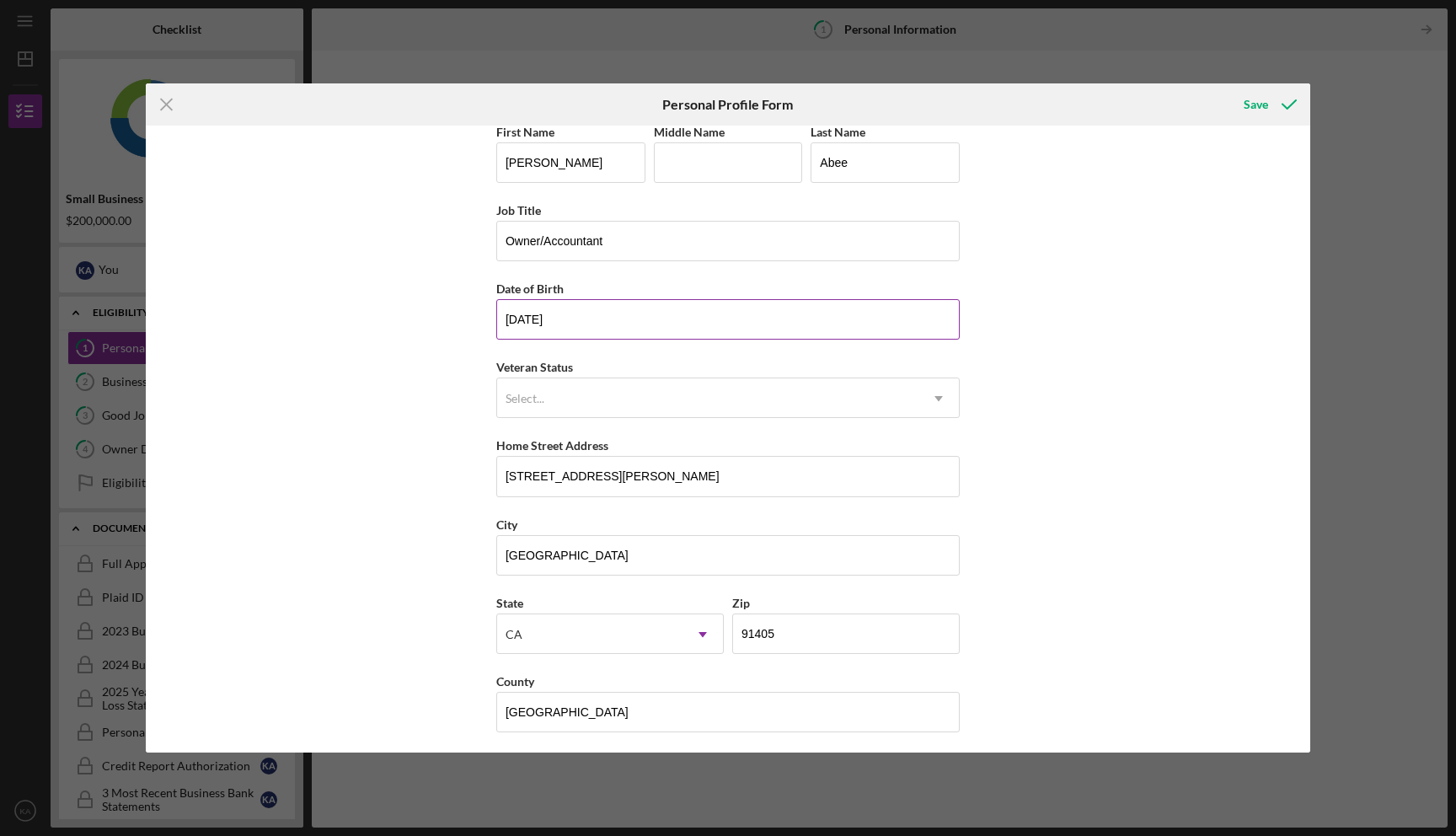
scroll to position [18, 0]
click at [624, 62] on div "Icon/Menu Close Personal Profile Form Save First Name Kaitlyn Middle Name Last …" at bounding box center [728, 418] width 1456 height 836
click at [170, 97] on icon "Icon/Menu Close" at bounding box center [166, 104] width 43 height 43
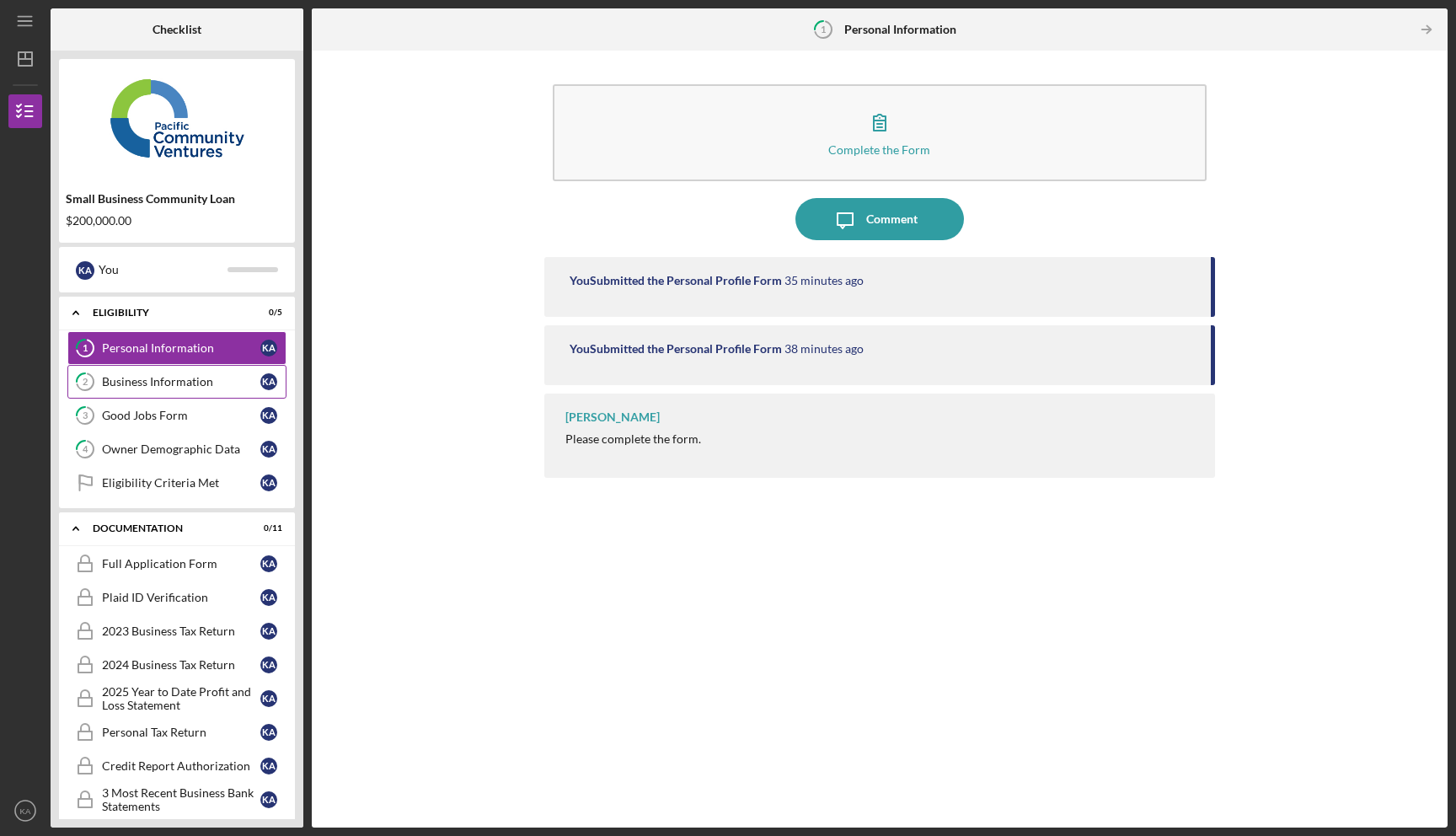
click at [152, 372] on link "2 Business Information K A" at bounding box center [176, 382] width 219 height 34
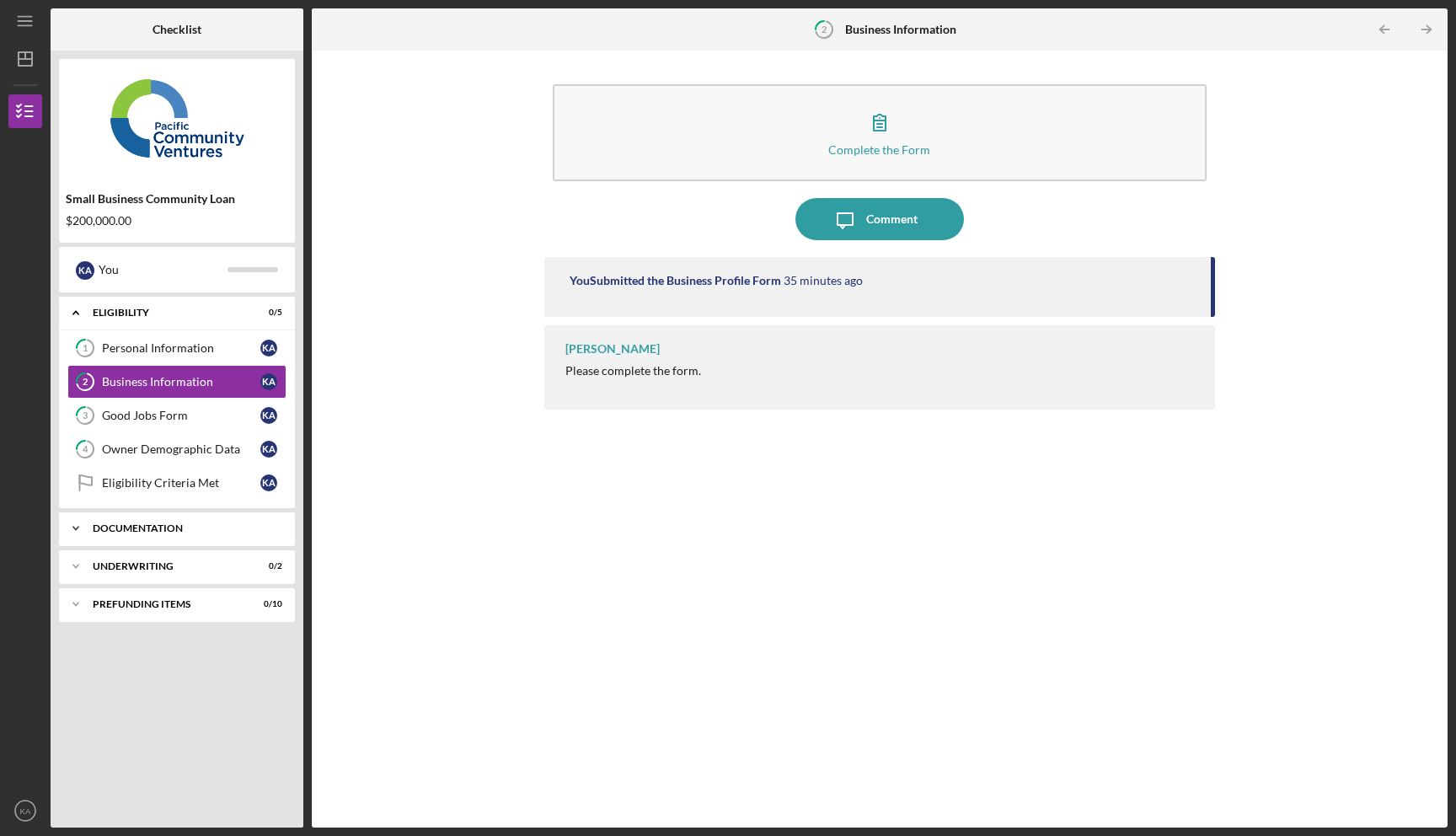
click at [162, 532] on div "Documentation" at bounding box center [183, 528] width 181 height 10
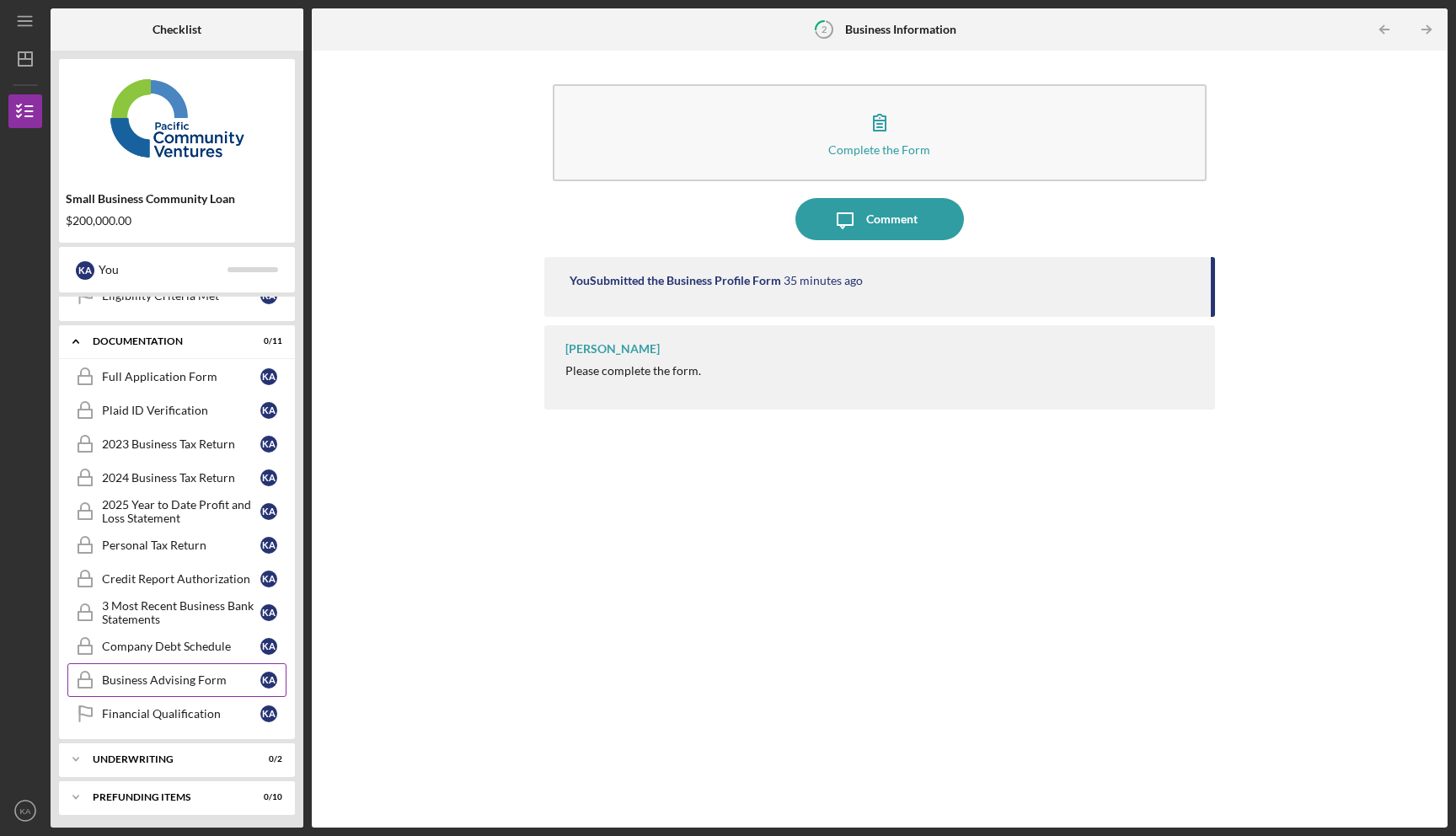
scroll to position [189, 0]
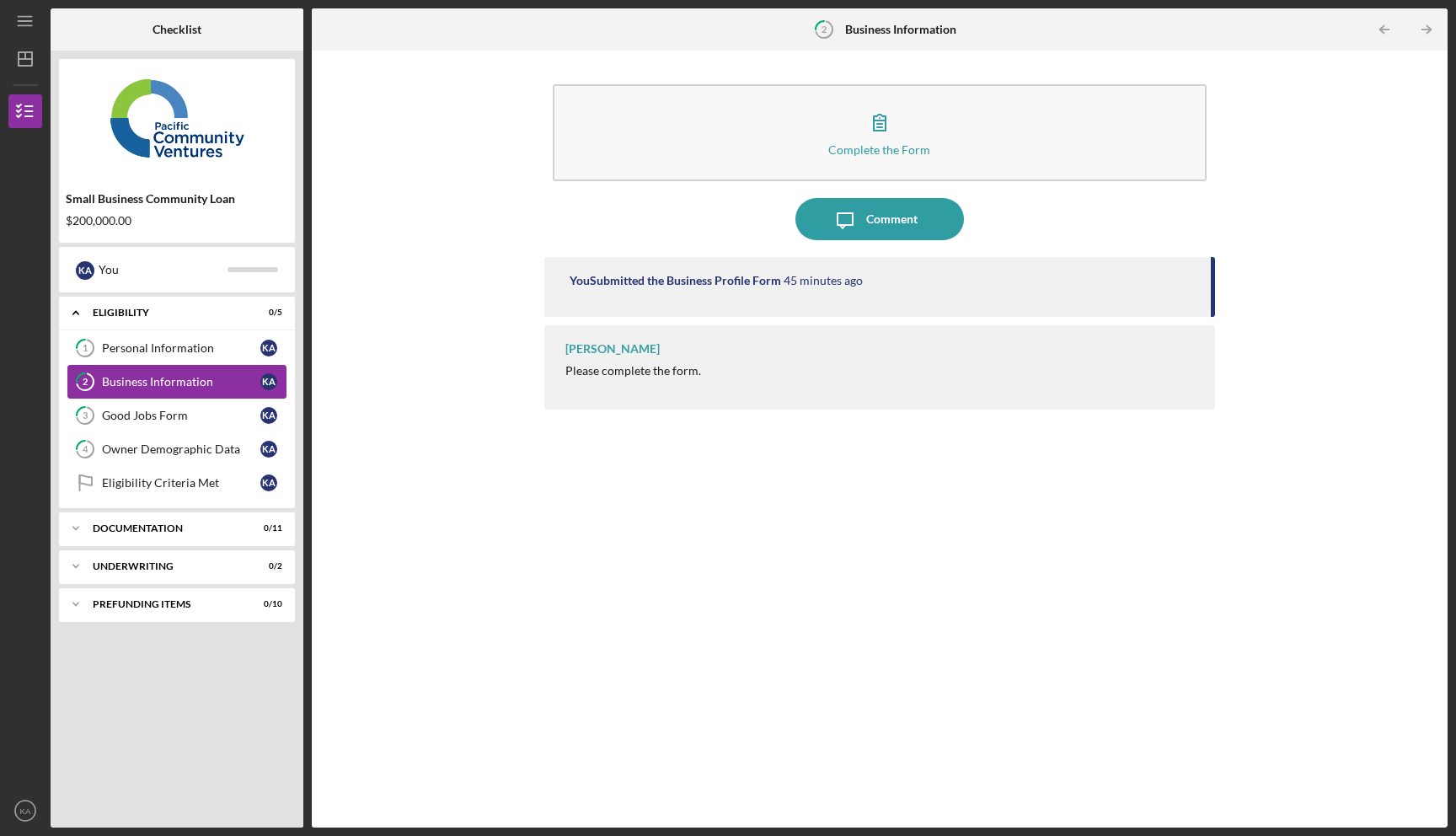
click at [235, 391] on link "2 Business Information K A" at bounding box center [176, 382] width 219 height 34
click at [216, 490] on link "Eligibility Criteria Met Eligibility Criteria Met K A" at bounding box center [176, 483] width 219 height 34
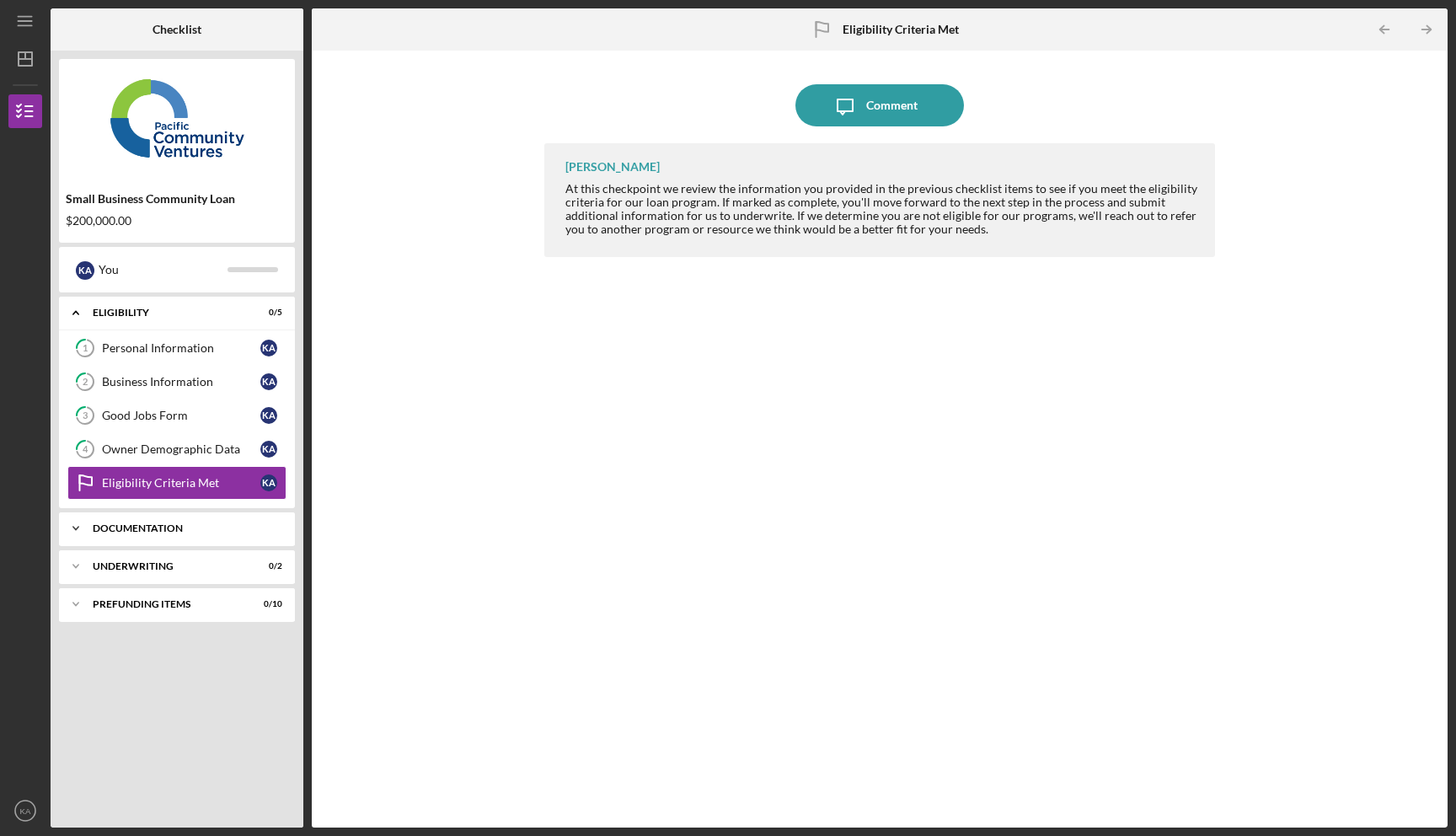
click at [215, 531] on div "Documentation" at bounding box center [183, 528] width 181 height 10
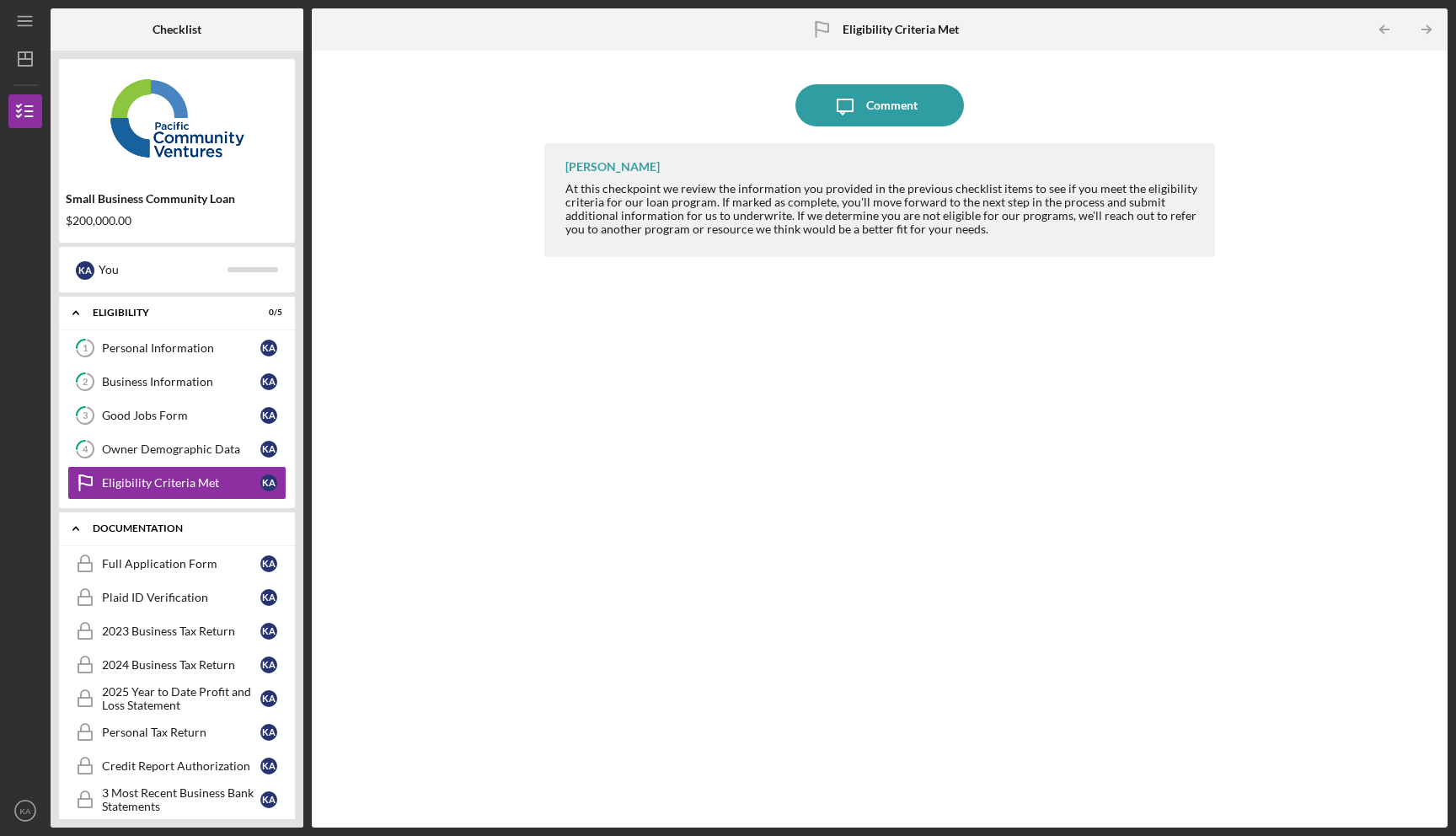
click at [215, 531] on div "Documentation" at bounding box center [183, 528] width 181 height 10
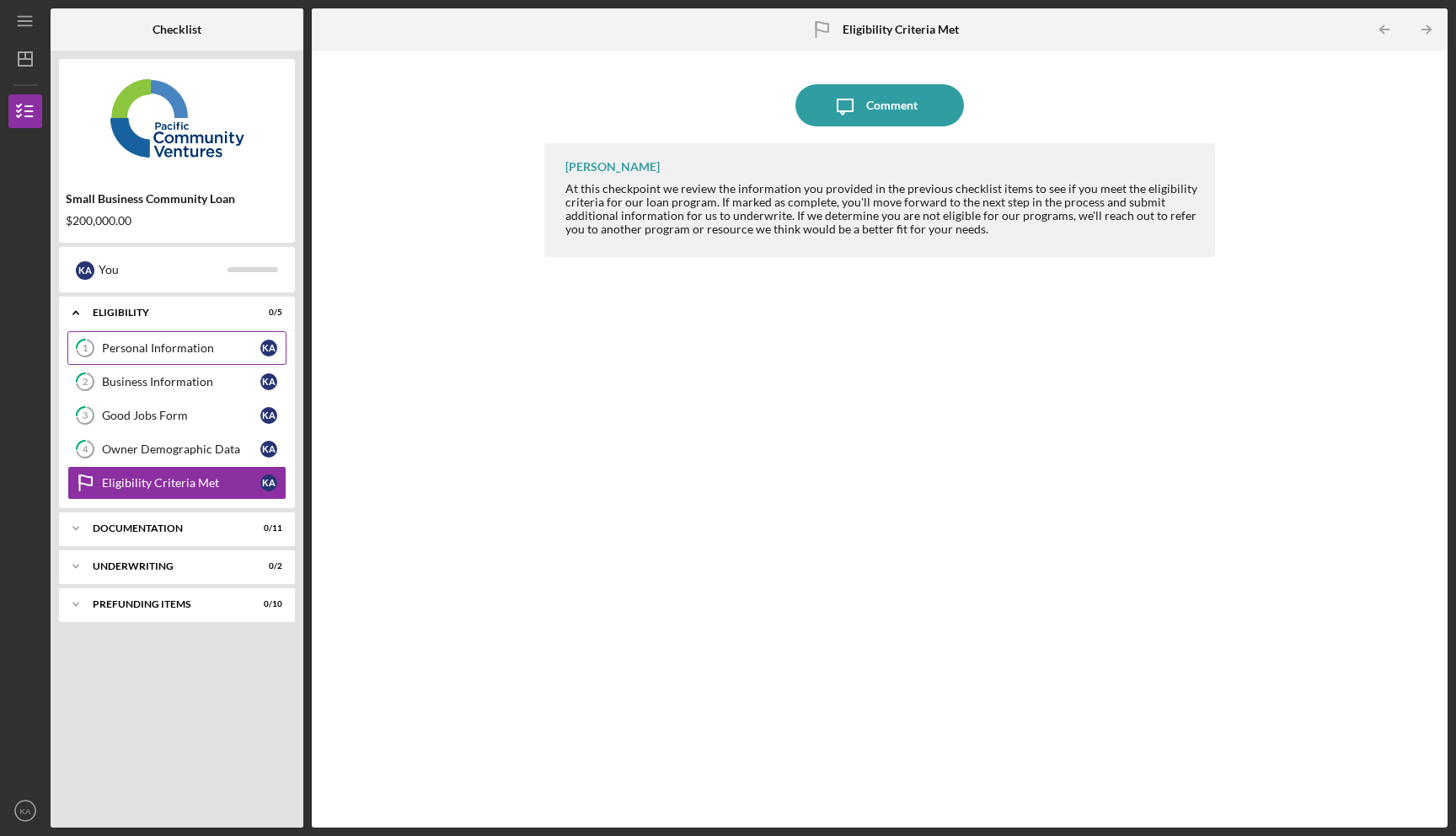
click at [139, 354] on div "Personal Information" at bounding box center [181, 348] width 158 height 14
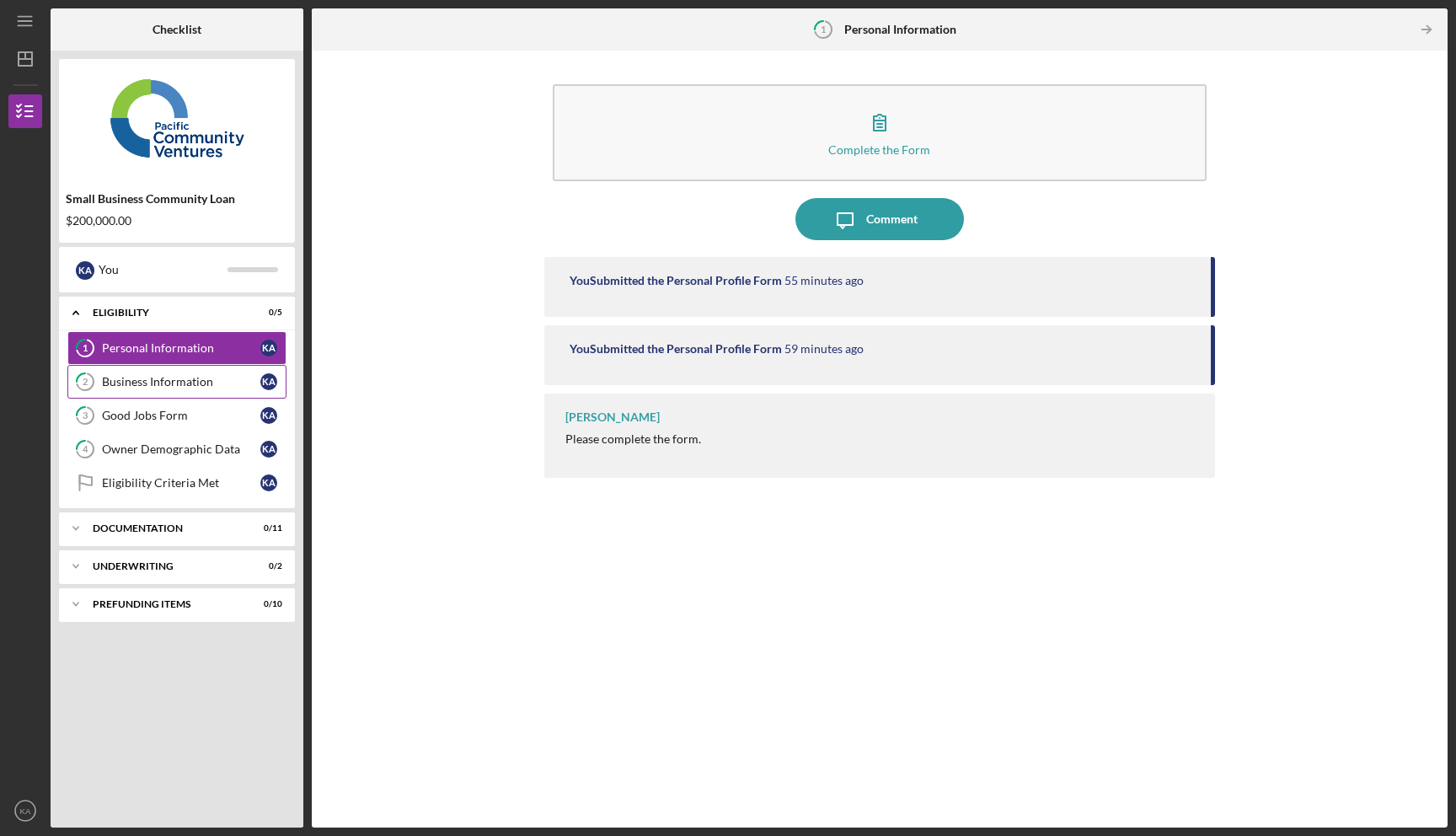
click at [139, 374] on link "2 Business Information K A" at bounding box center [176, 382] width 219 height 34
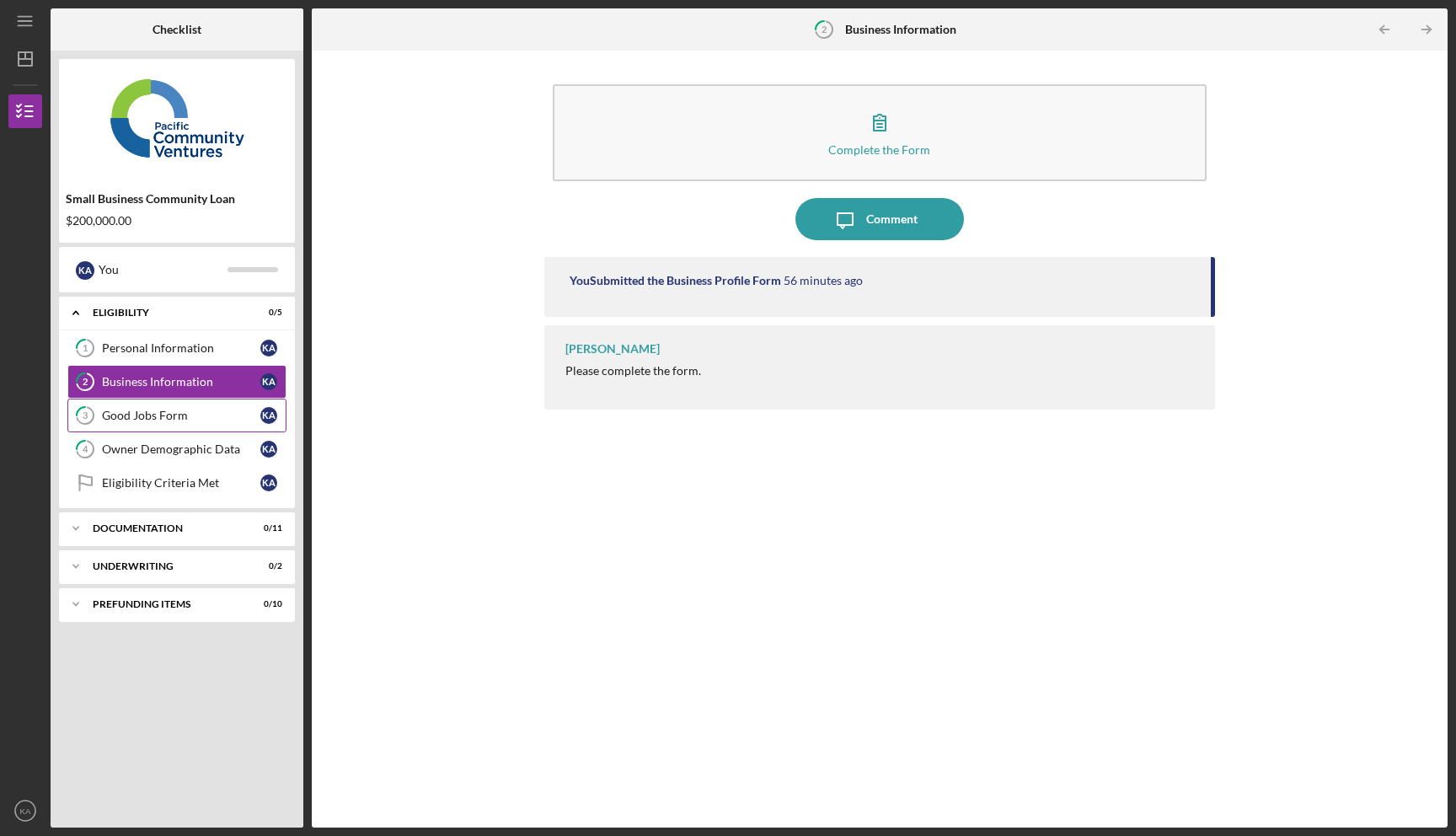
click at [132, 407] on link "3 Good Jobs Form K A" at bounding box center [176, 416] width 219 height 34
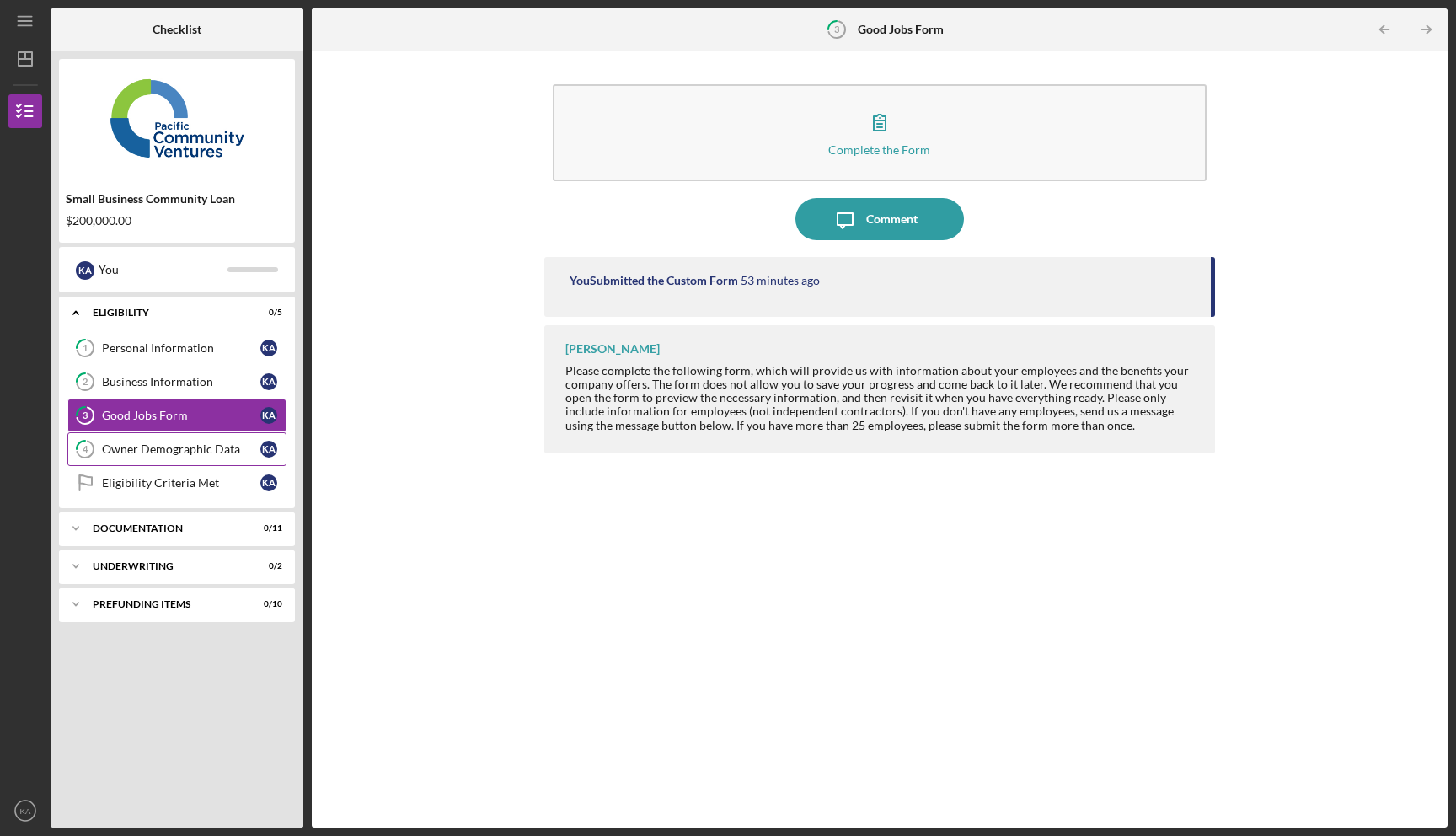
click at [154, 446] on div "Owner Demographic Data" at bounding box center [181, 449] width 158 height 14
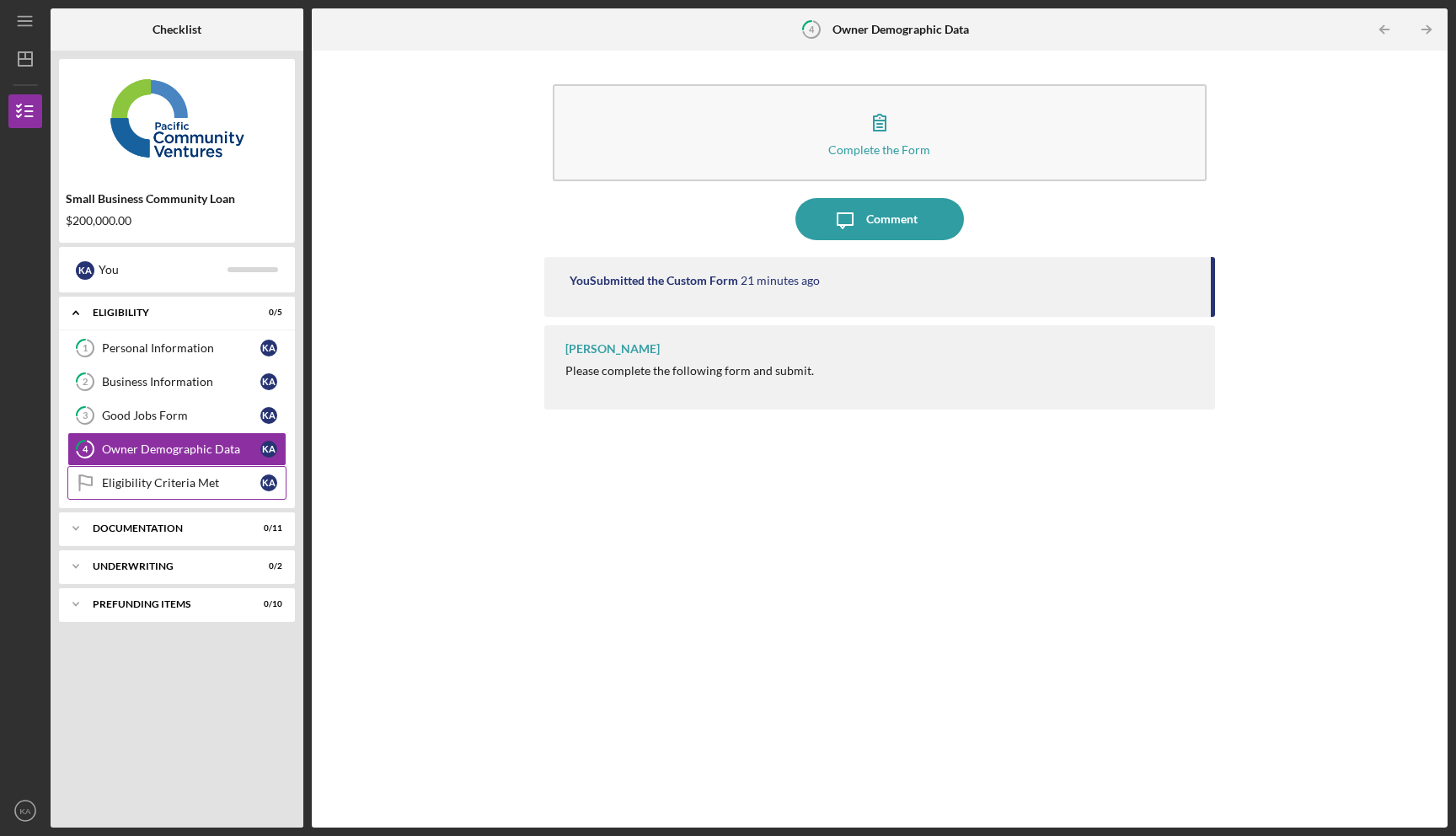
click at [168, 485] on div "Eligibility Criteria Met" at bounding box center [181, 483] width 158 height 14
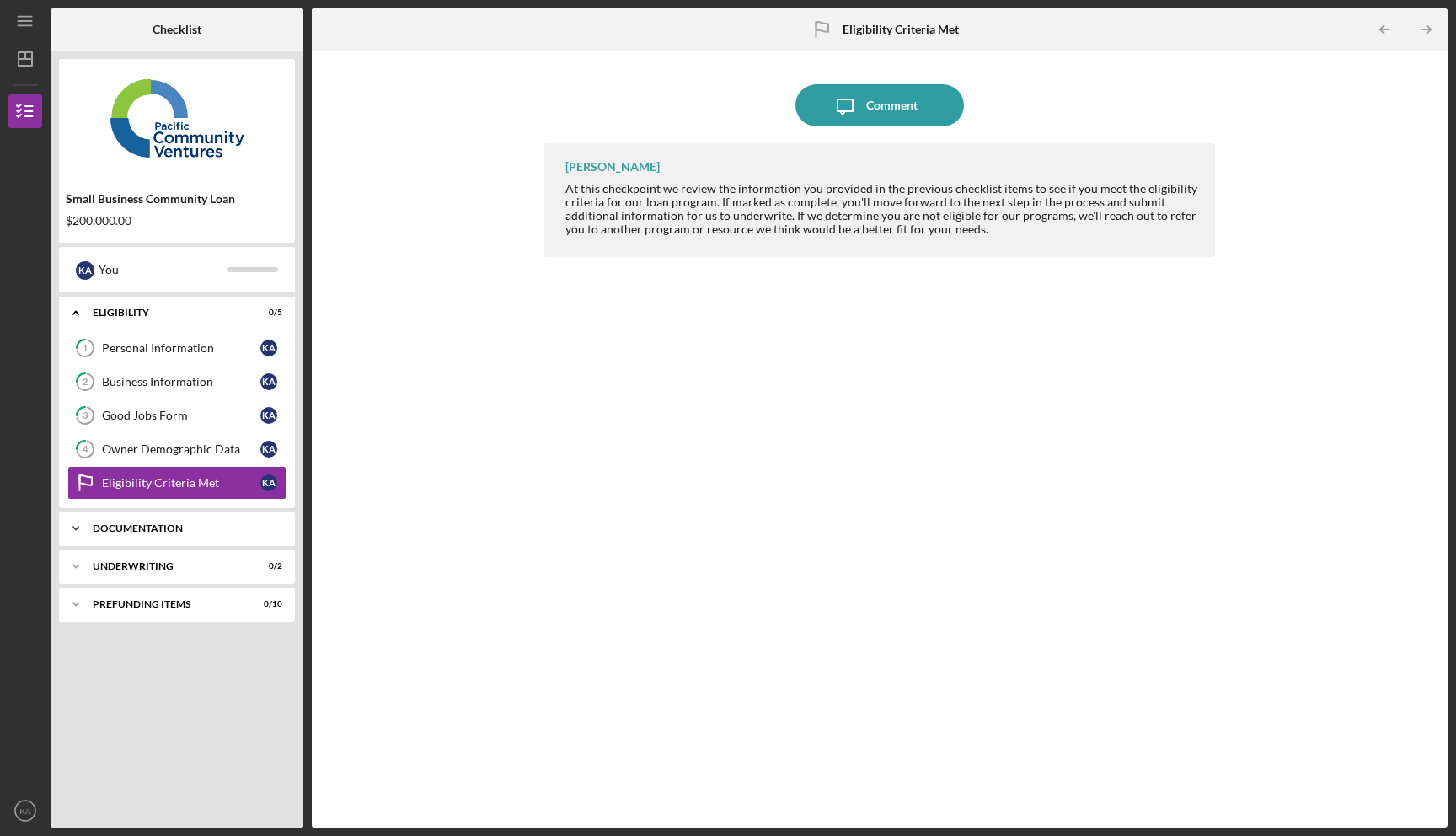
click at [157, 532] on div "Documentation" at bounding box center [183, 528] width 181 height 10
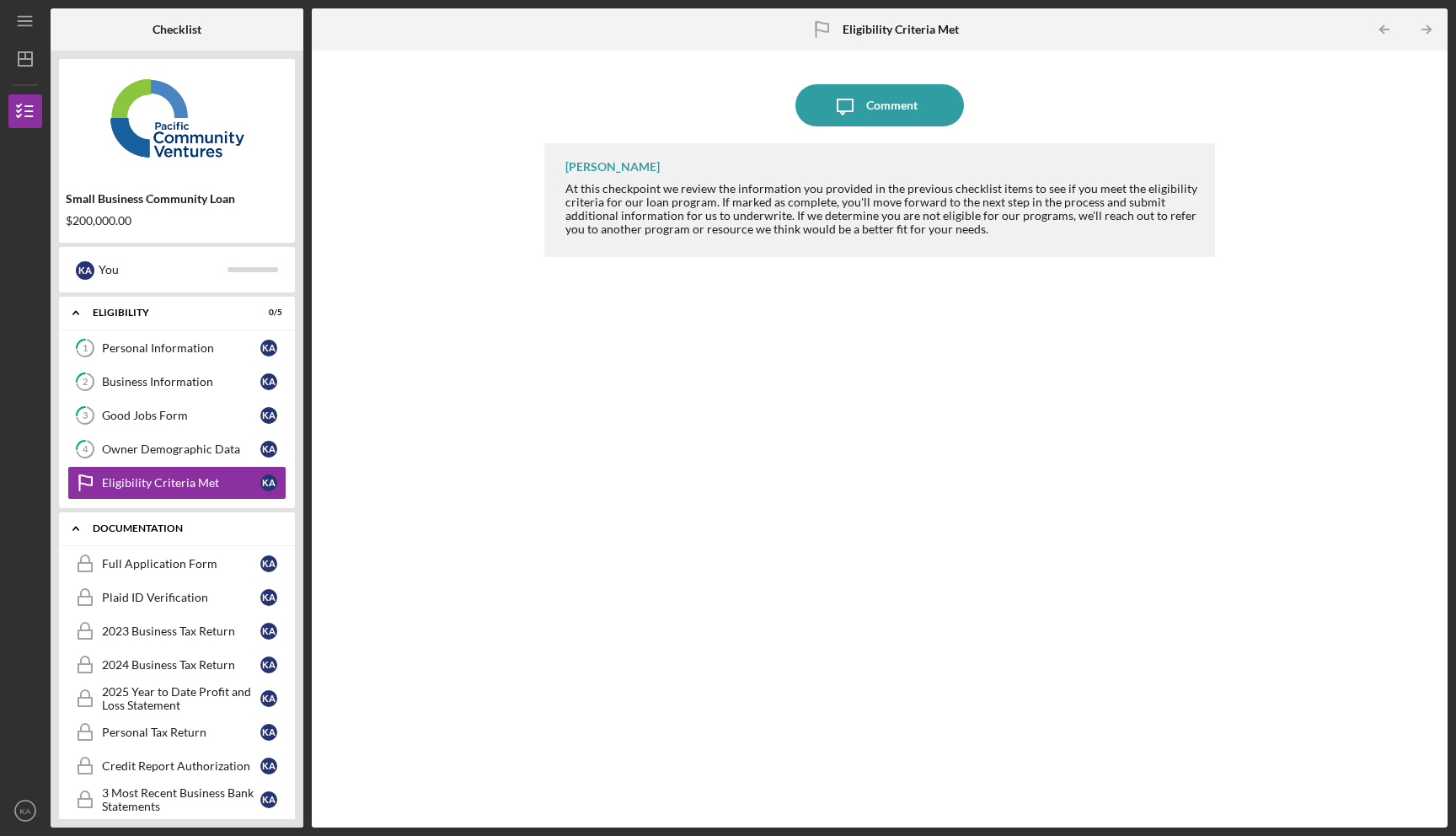
click at [157, 532] on div "Documentation" at bounding box center [183, 528] width 181 height 10
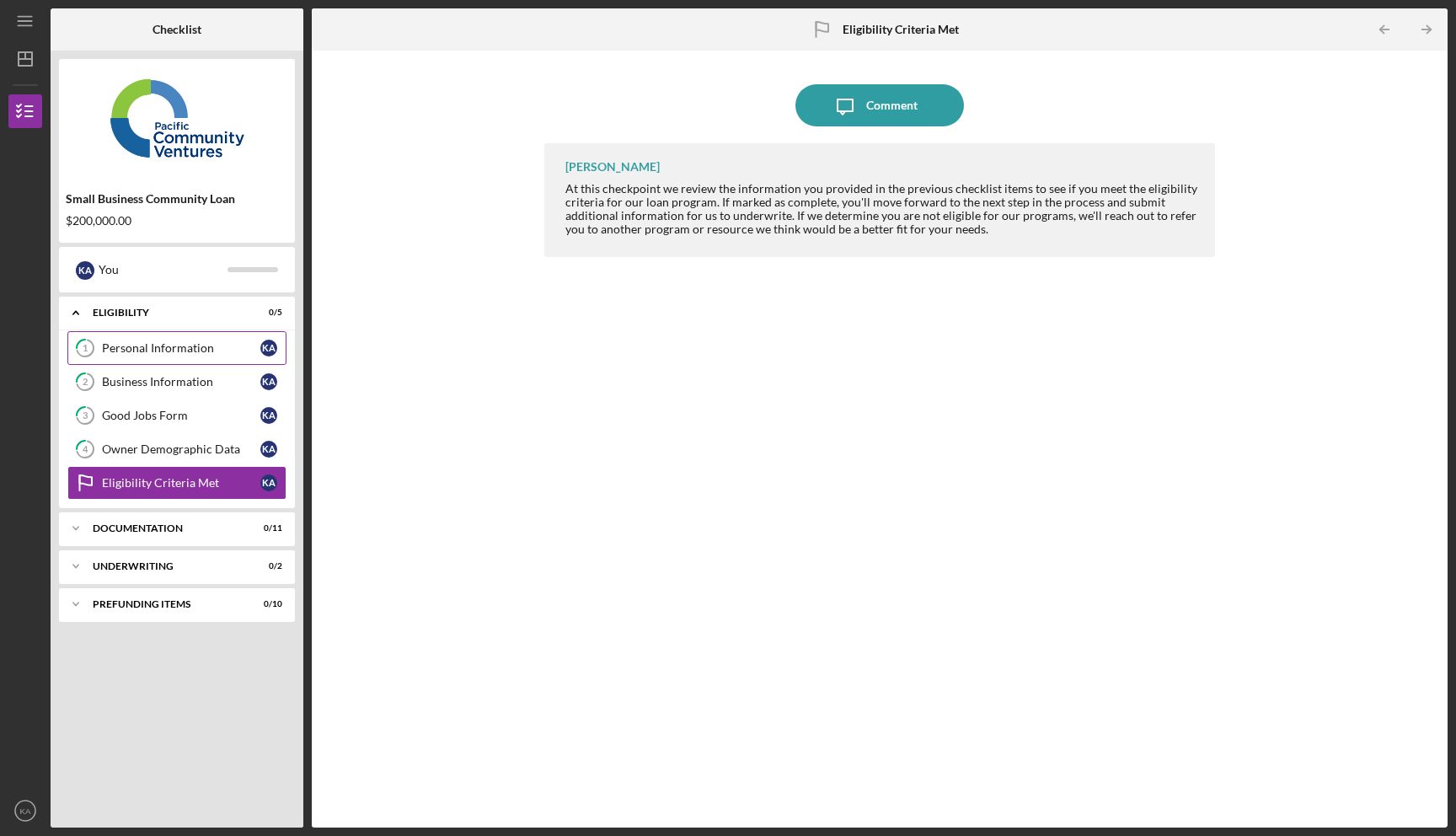
click at [191, 351] on div "Personal Information" at bounding box center [181, 348] width 158 height 14
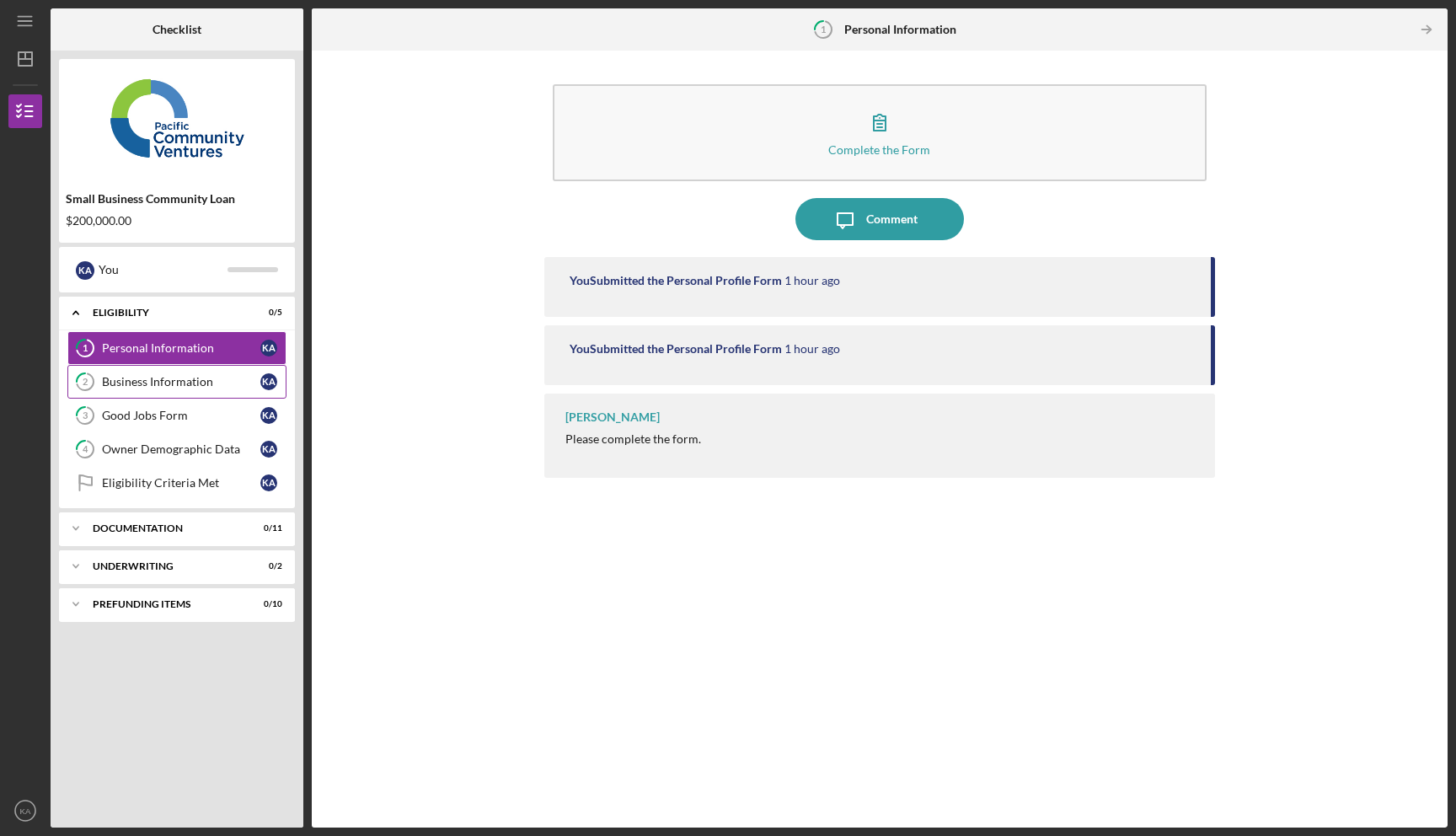
click at [191, 384] on div "Business Information" at bounding box center [181, 382] width 158 height 14
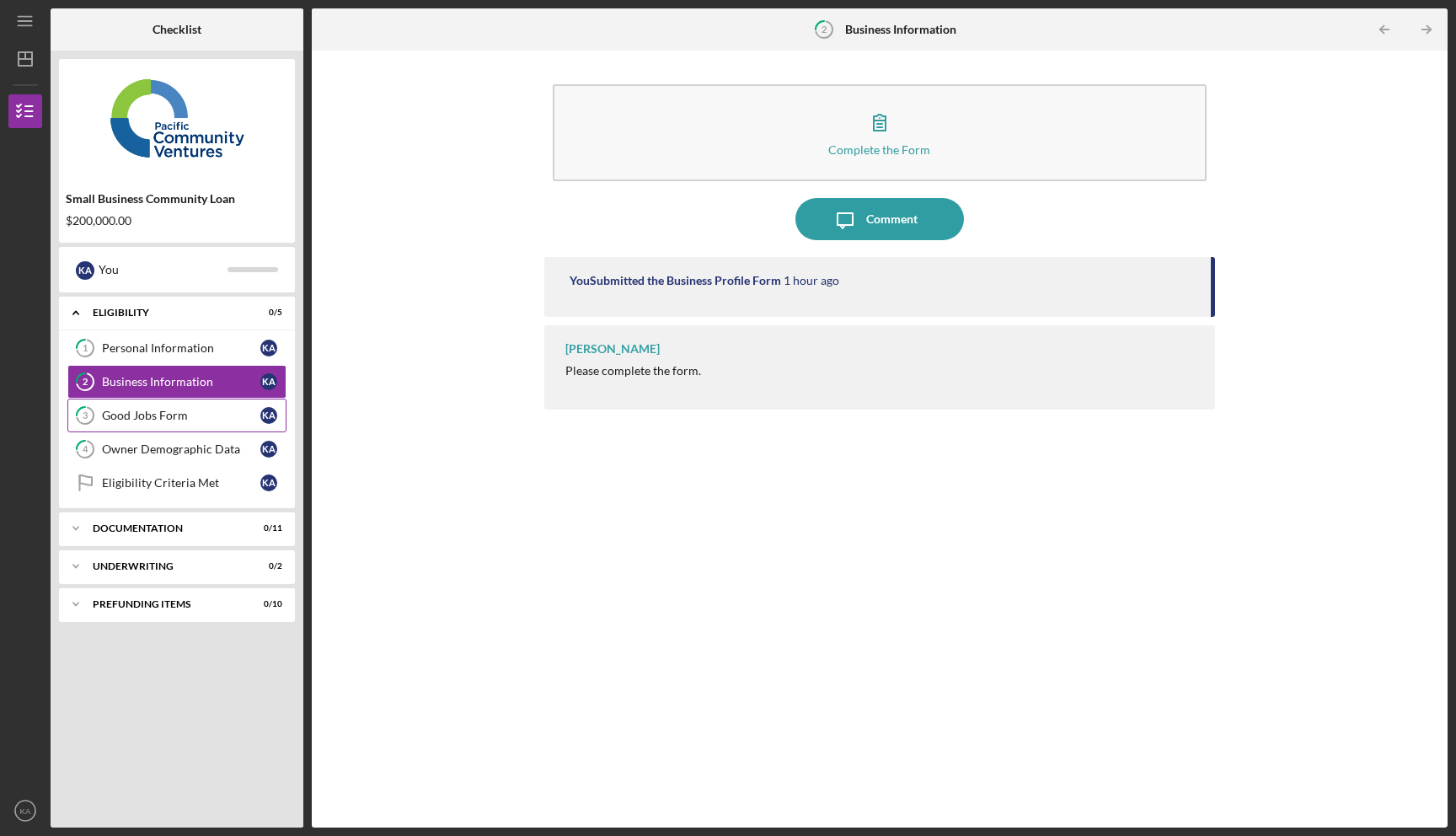
click at [189, 413] on div "Good Jobs Form" at bounding box center [181, 416] width 158 height 14
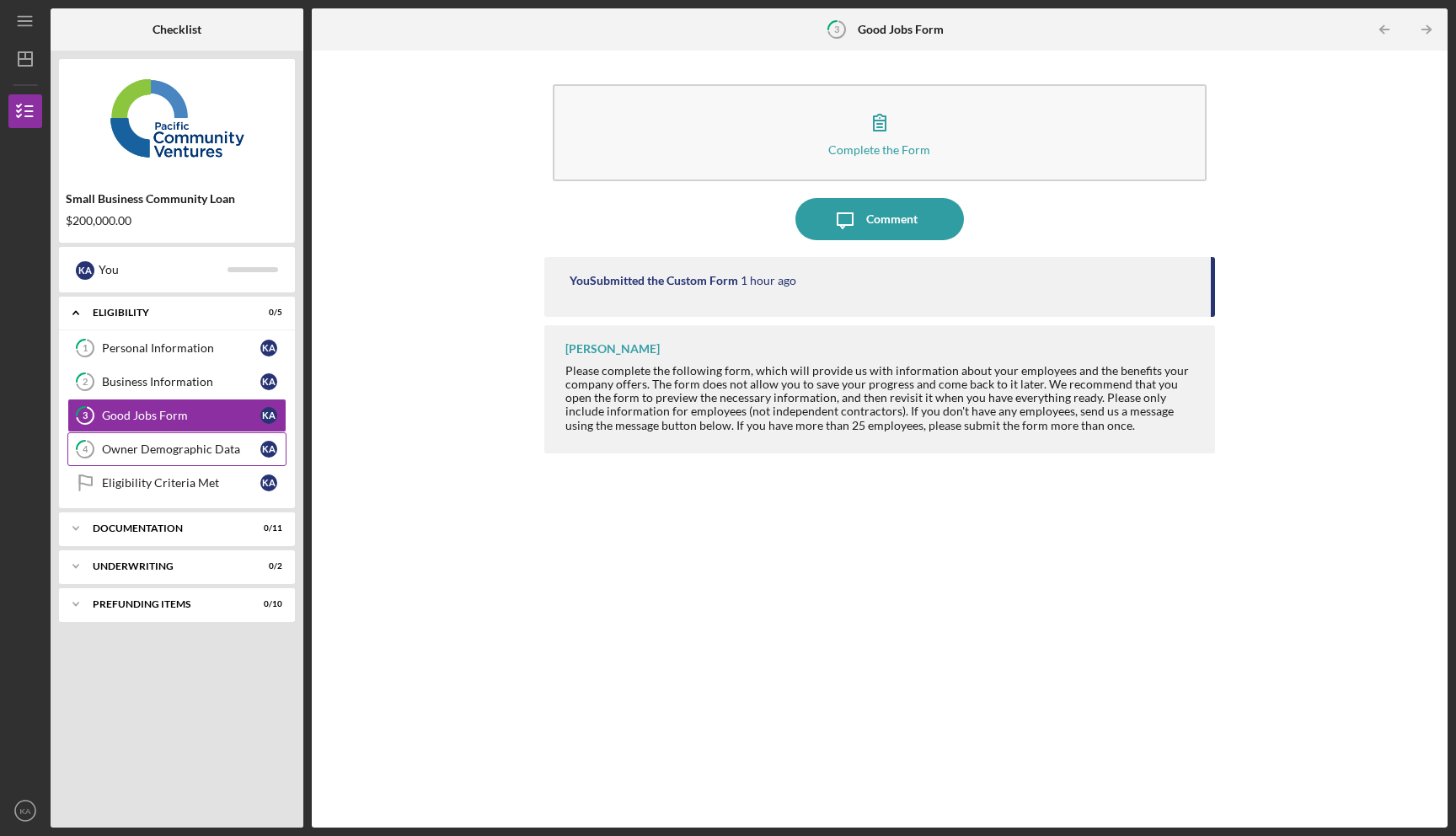
click at [185, 454] on div "Owner Demographic Data" at bounding box center [181, 449] width 158 height 14
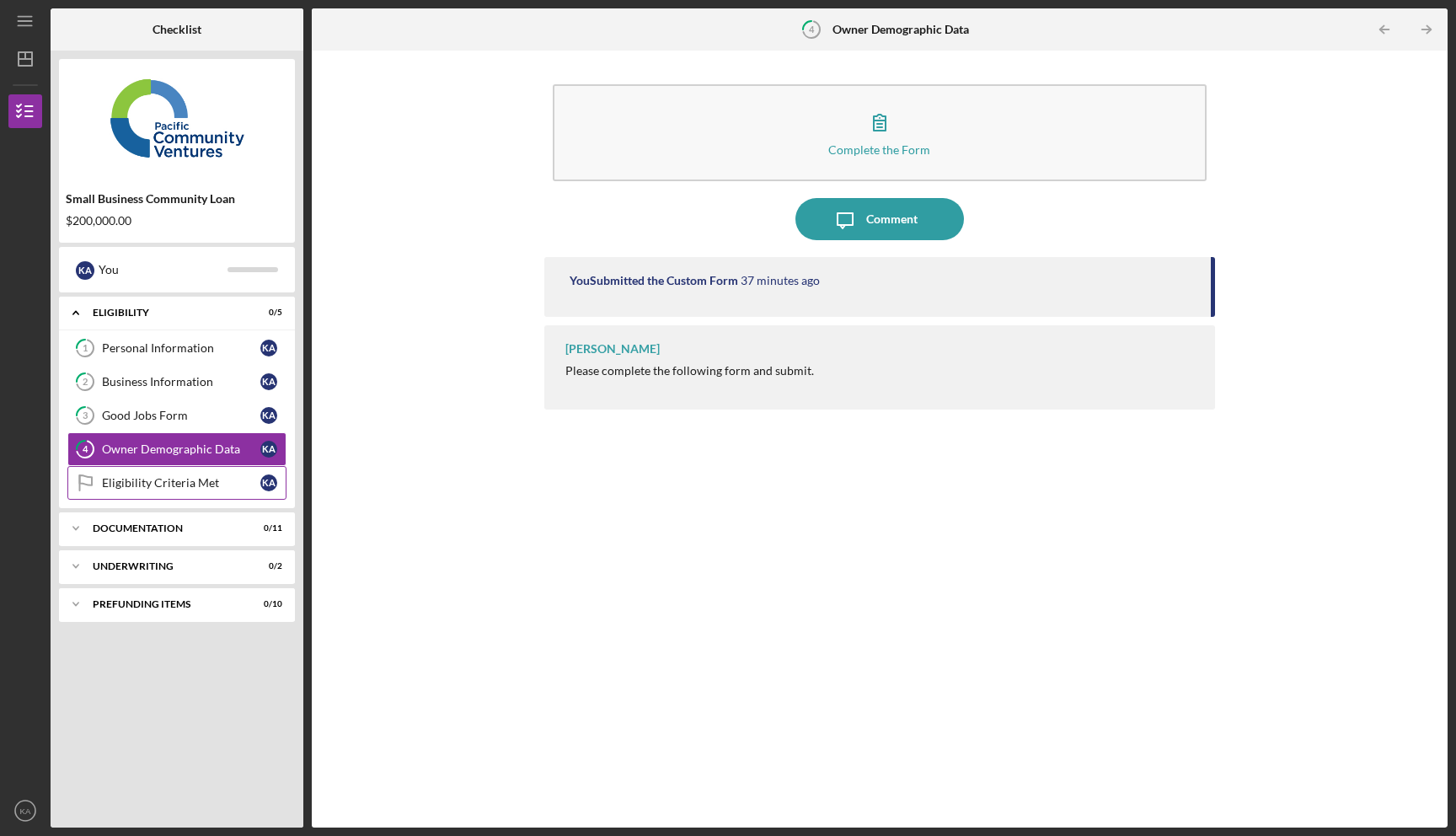
click at [183, 486] on div "Eligibility Criteria Met" at bounding box center [181, 483] width 158 height 14
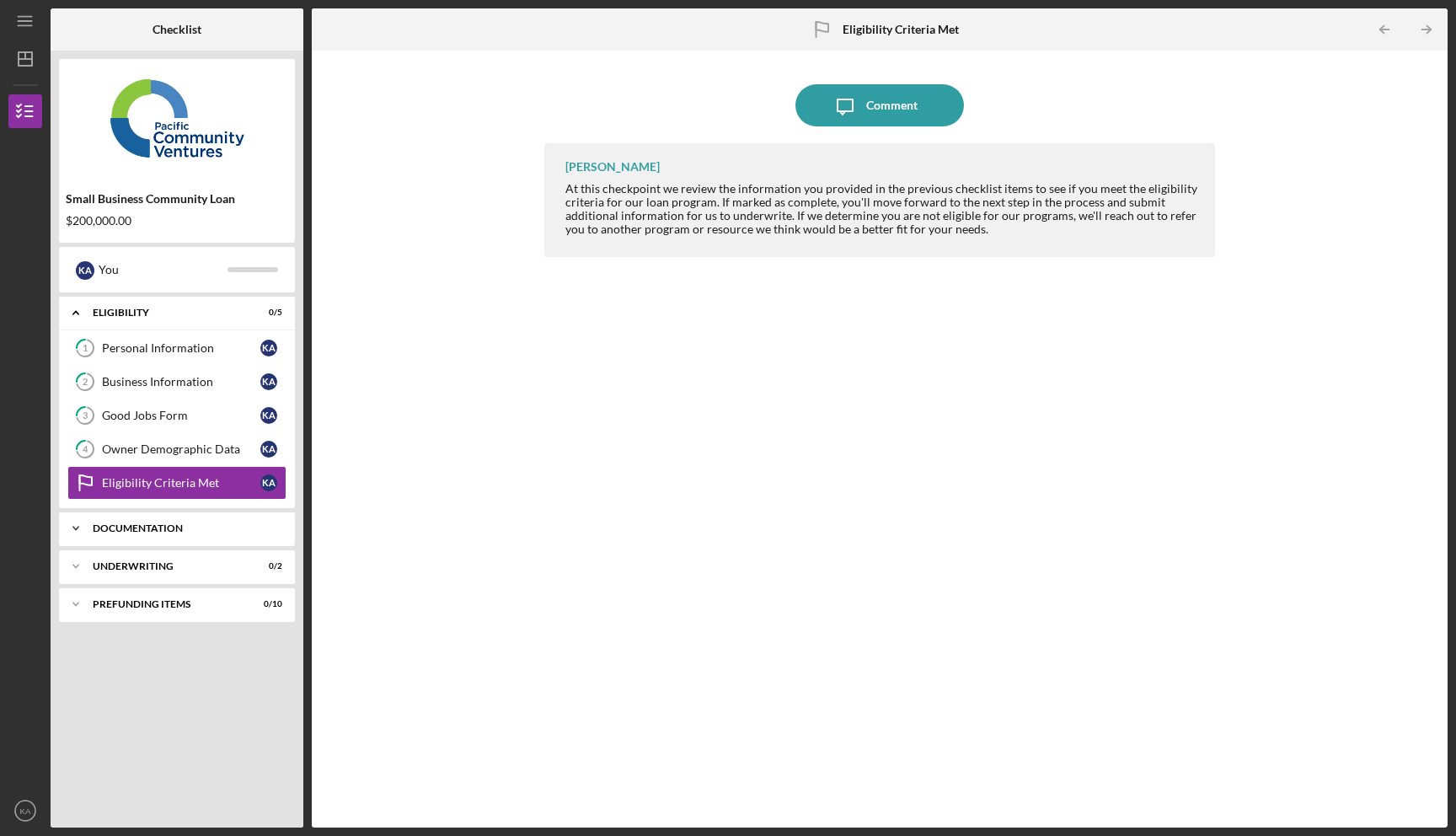
click at [182, 523] on div "Documentation" at bounding box center [183, 528] width 181 height 10
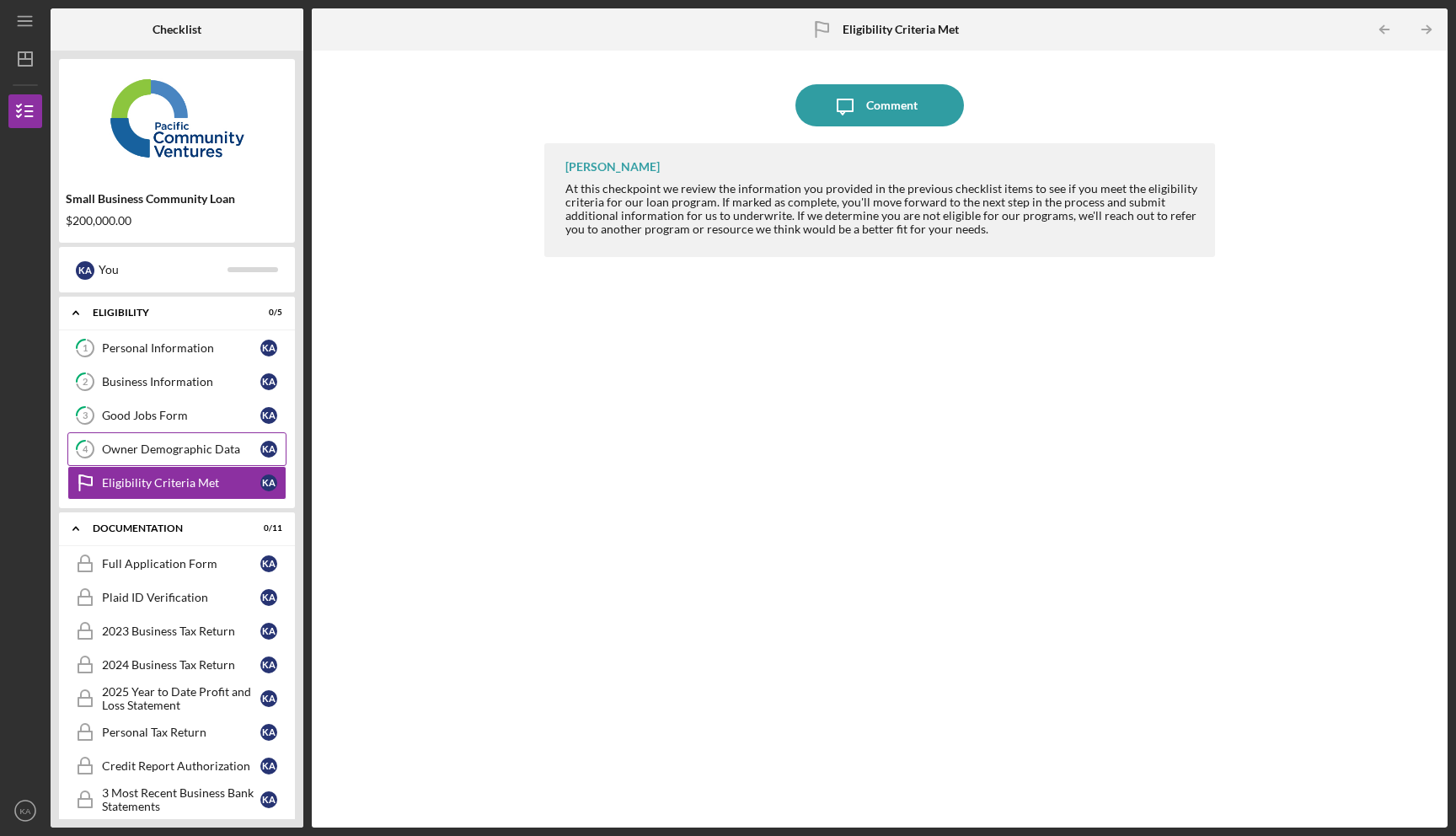
click at [191, 446] on div "Owner Demographic Data" at bounding box center [181, 449] width 158 height 14
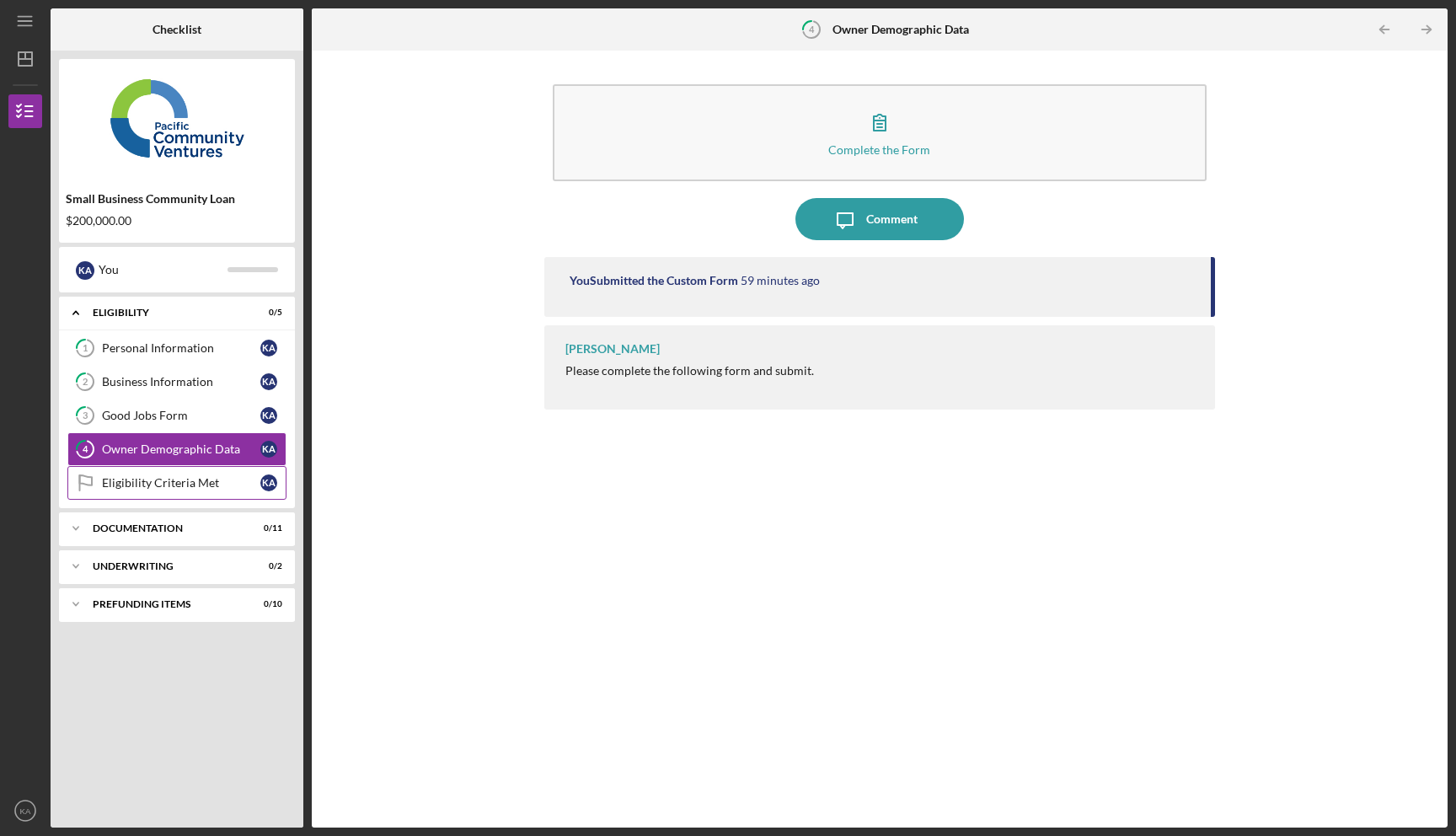
click at [191, 492] on link "Eligibility Criteria Met Eligibility Criteria Met K A" at bounding box center [176, 483] width 219 height 34
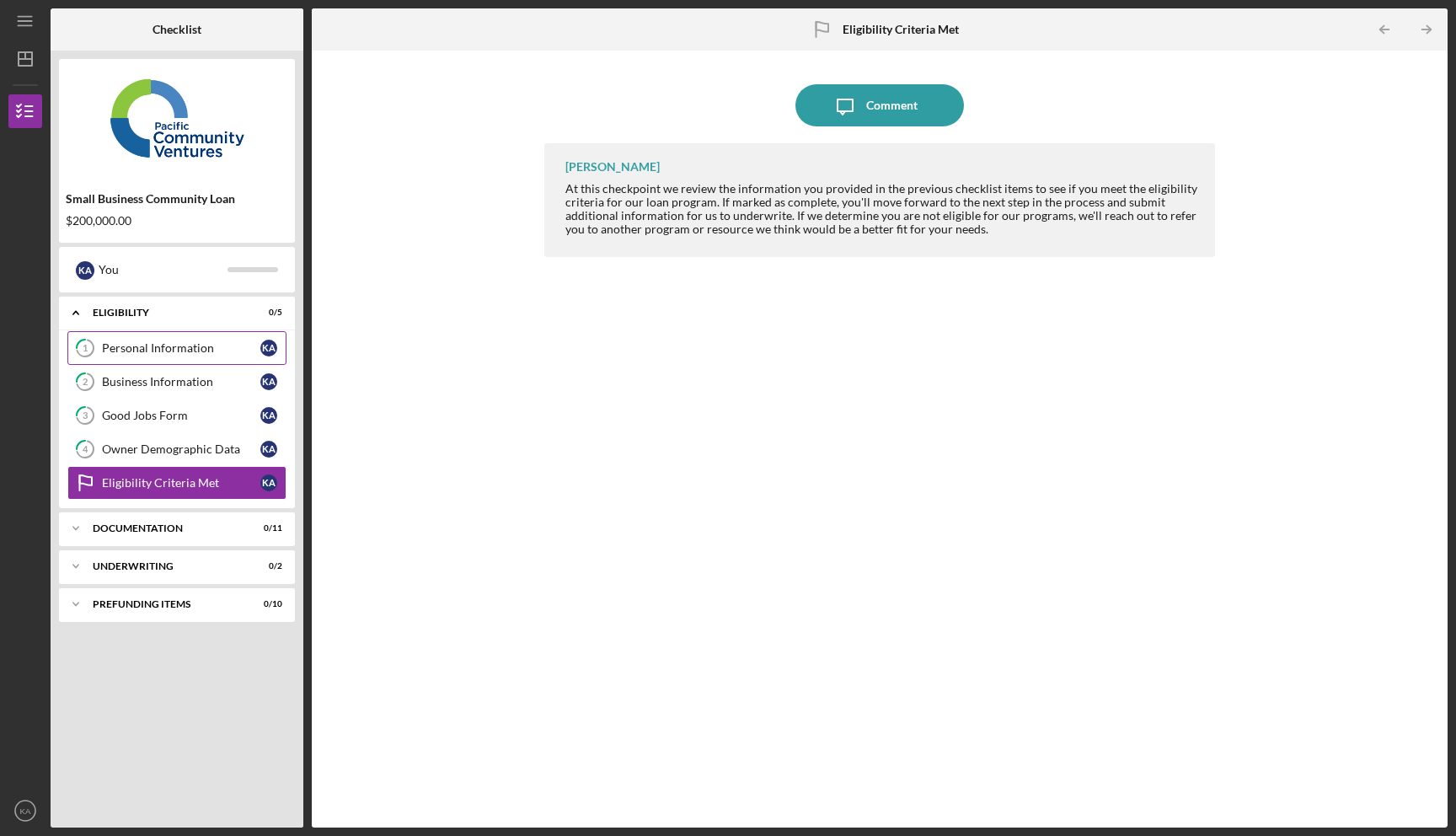
click at [190, 341] on div "Personal Information" at bounding box center [181, 348] width 158 height 14
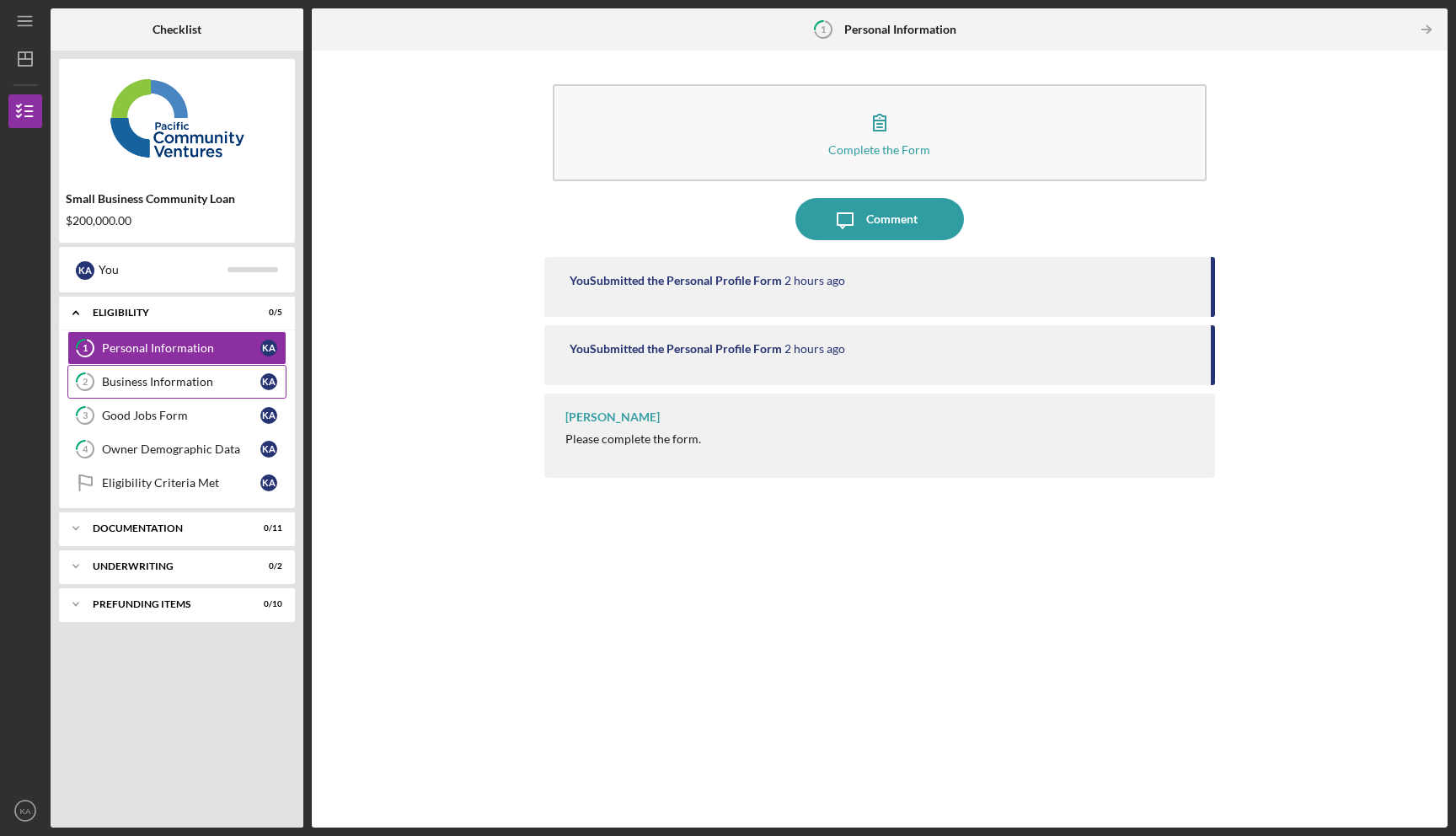
click at [197, 370] on link "2 Business Information K A" at bounding box center [176, 382] width 219 height 34
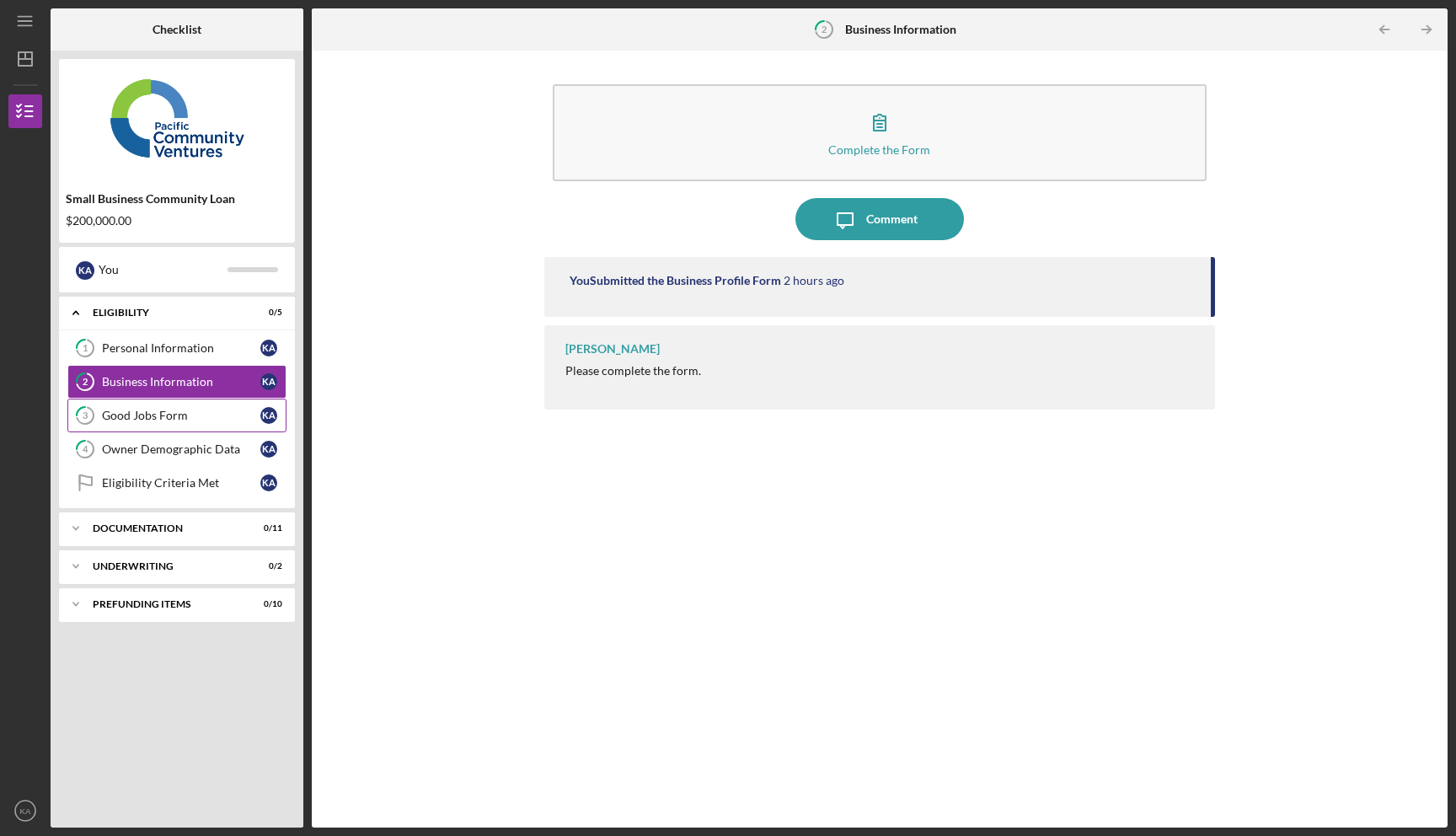
click at [191, 410] on div "Good Jobs Form" at bounding box center [181, 416] width 158 height 14
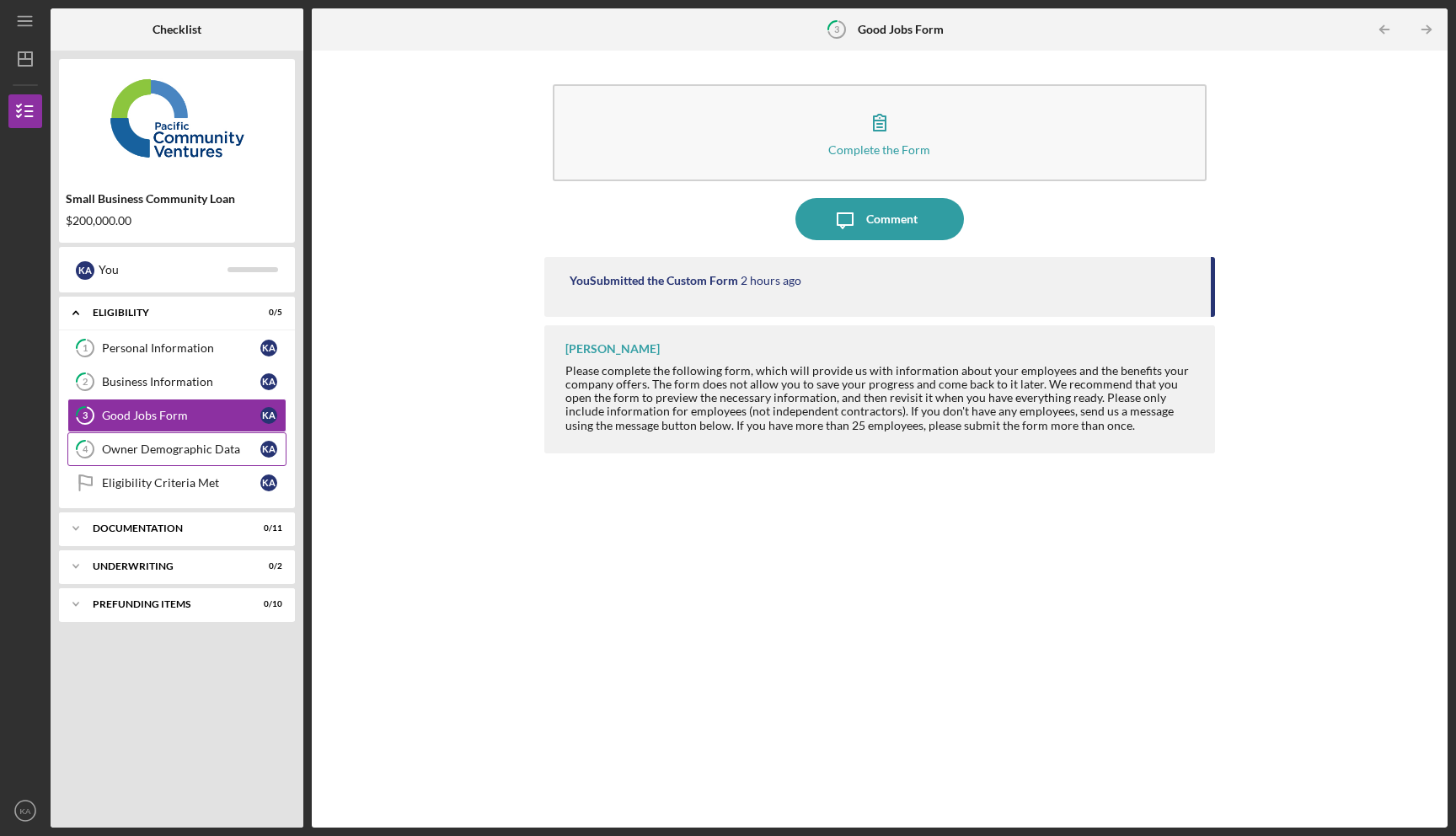
click at [191, 446] on div "Owner Demographic Data" at bounding box center [181, 449] width 158 height 14
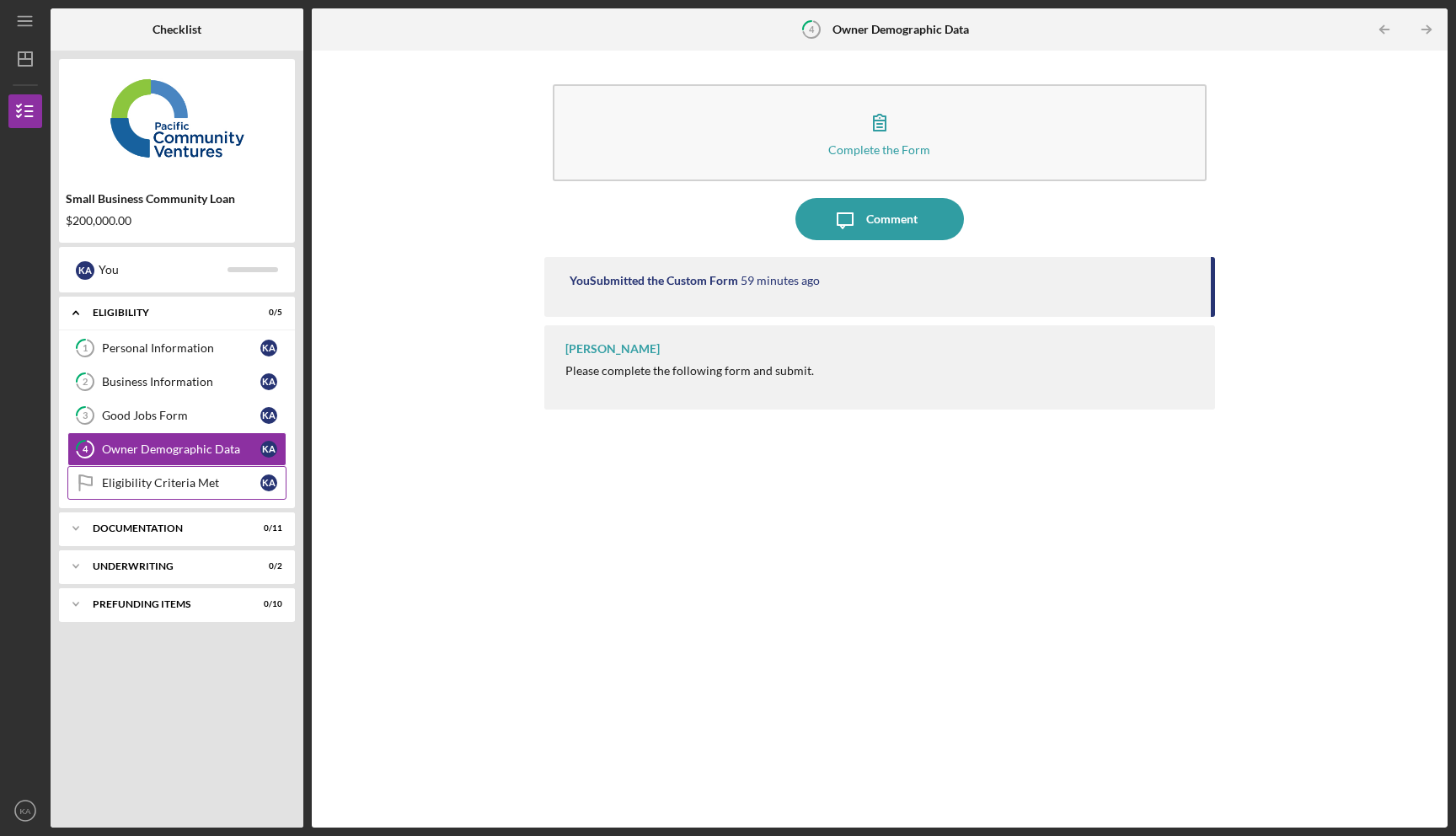
click at [191, 469] on link "Eligibility Criteria Met Eligibility Criteria Met K A" at bounding box center [176, 483] width 219 height 34
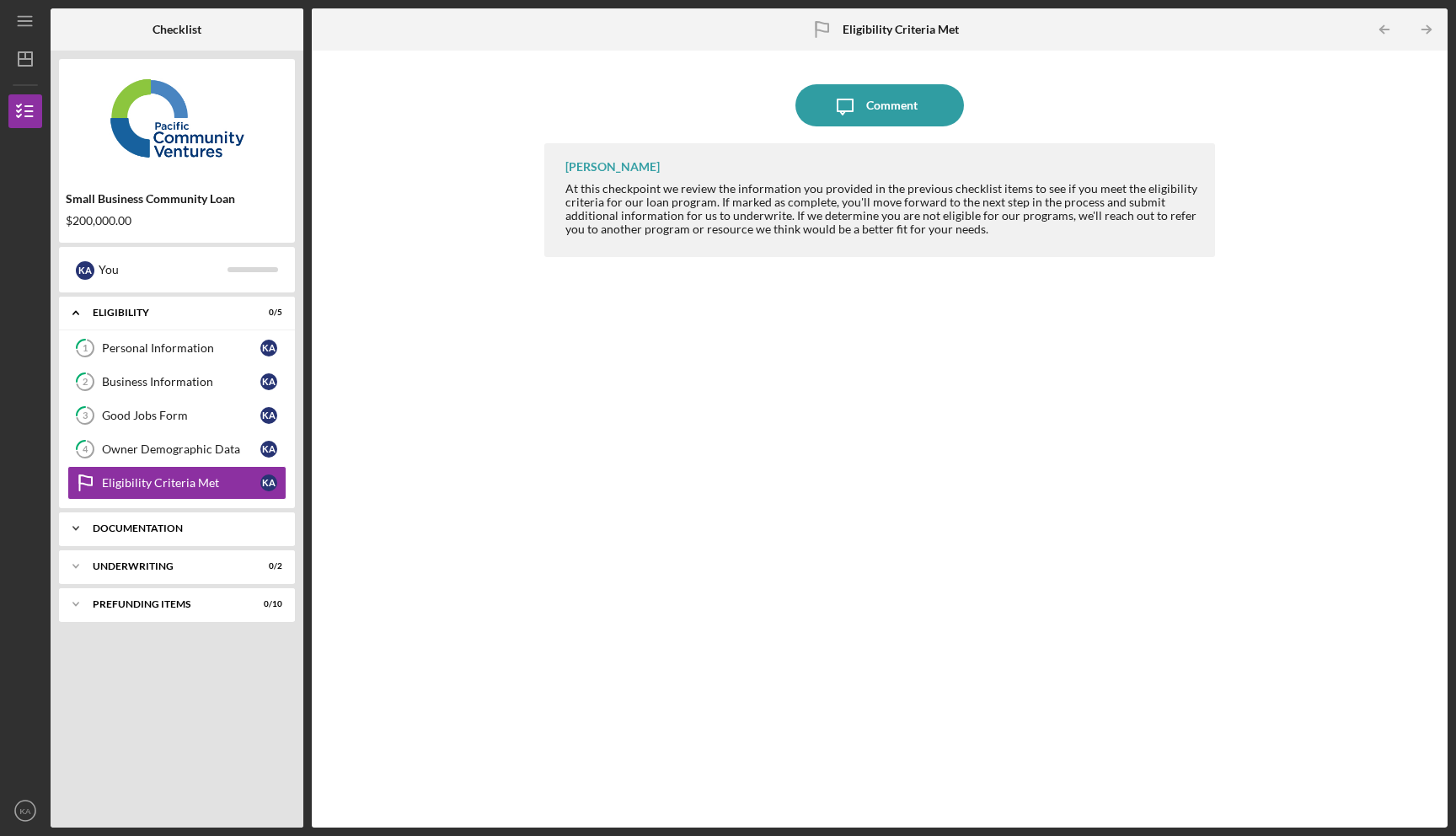
click at [179, 523] on div "Documentation" at bounding box center [183, 528] width 181 height 10
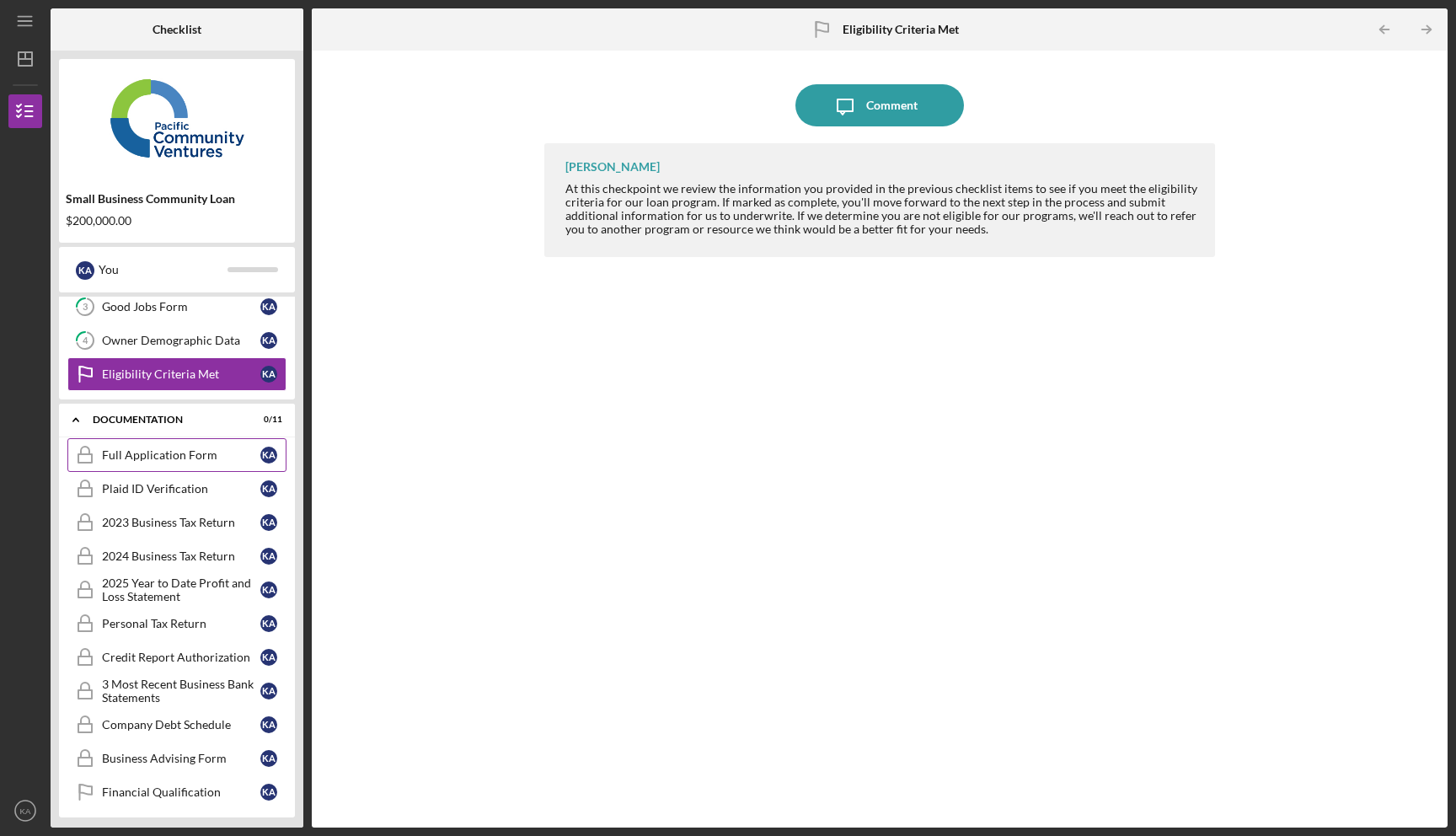
scroll to position [191, 0]
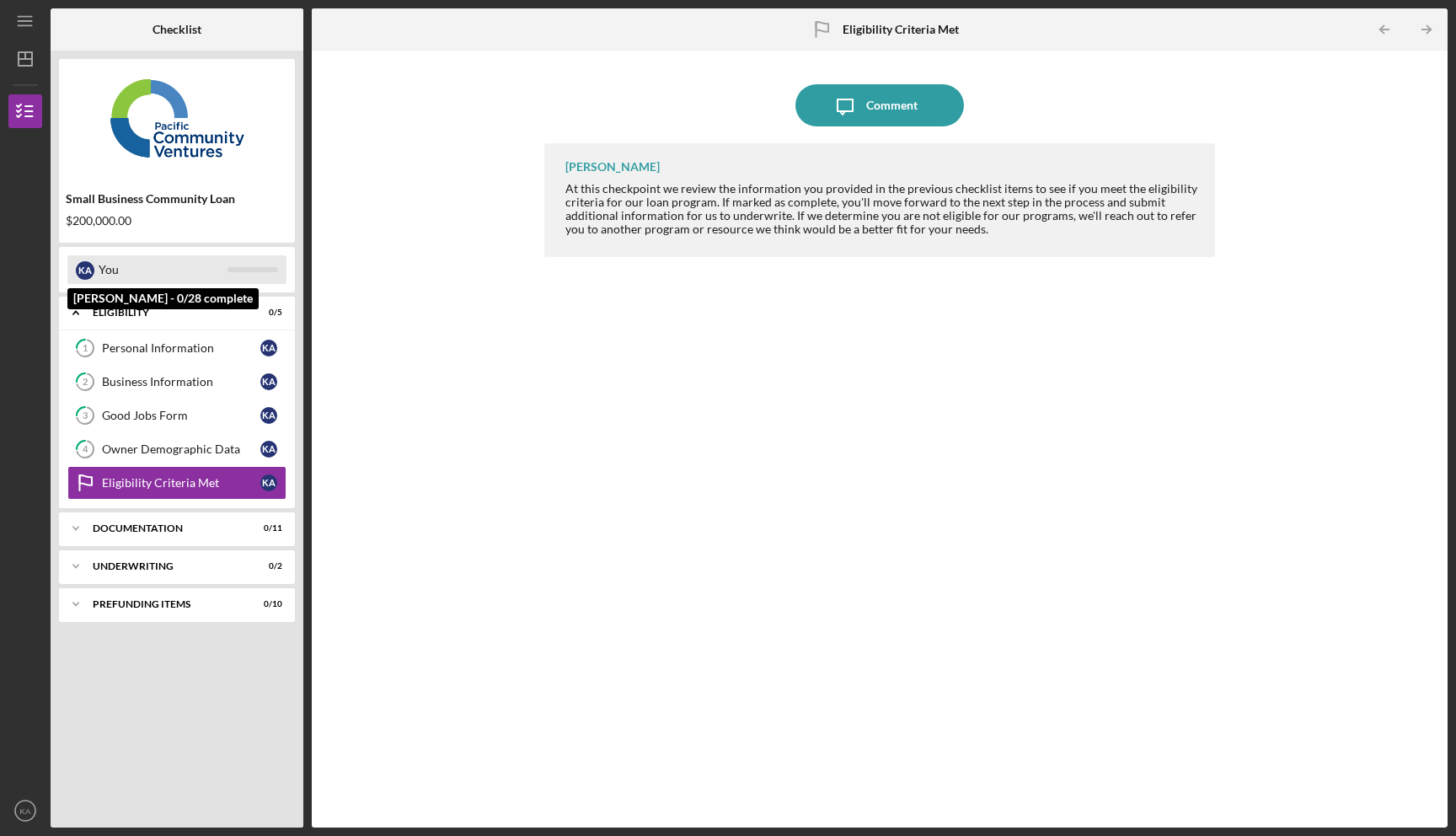
click at [185, 278] on div "You" at bounding box center [163, 269] width 129 height 29
